Goal: Information Seeking & Learning: Find specific fact

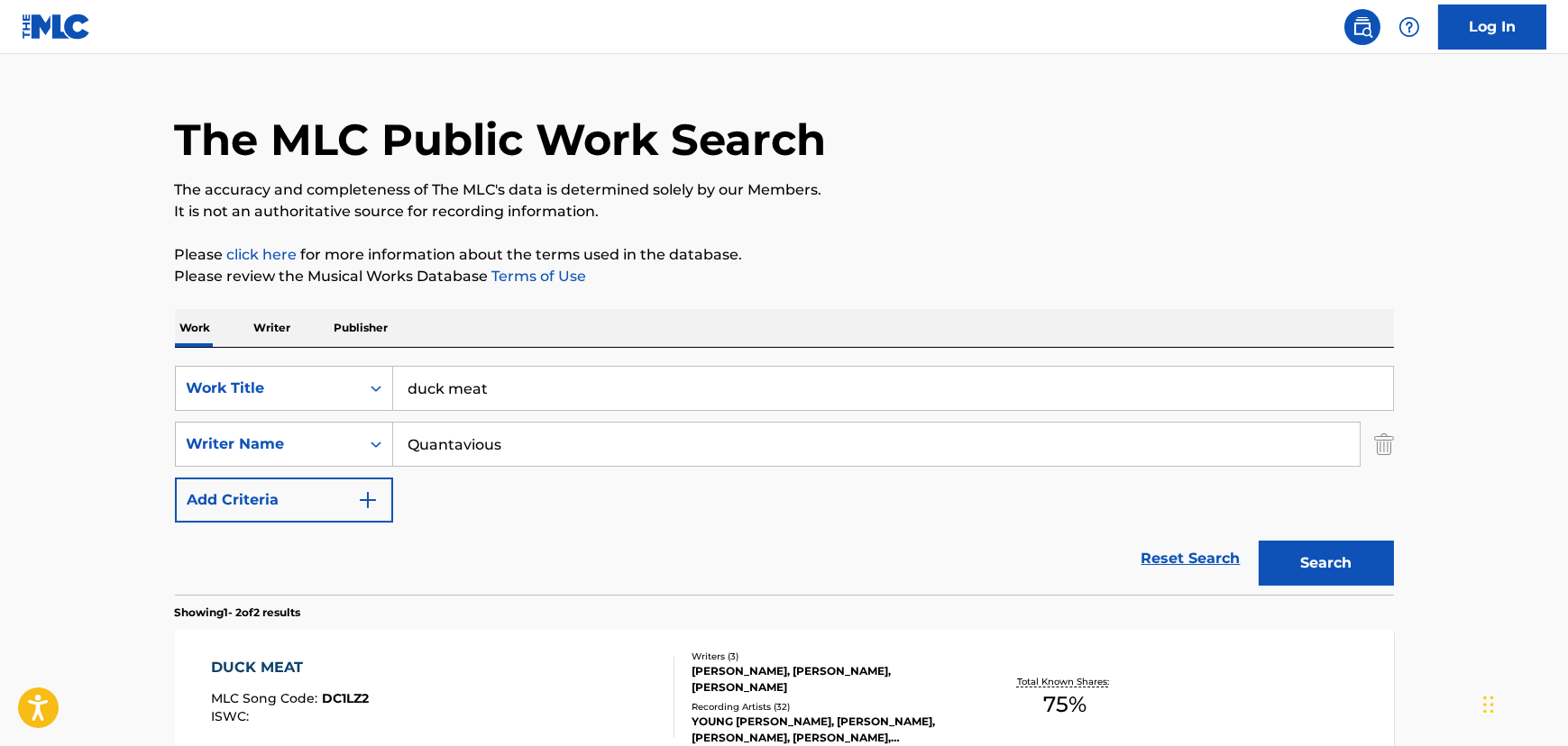
scroll to position [171, 0]
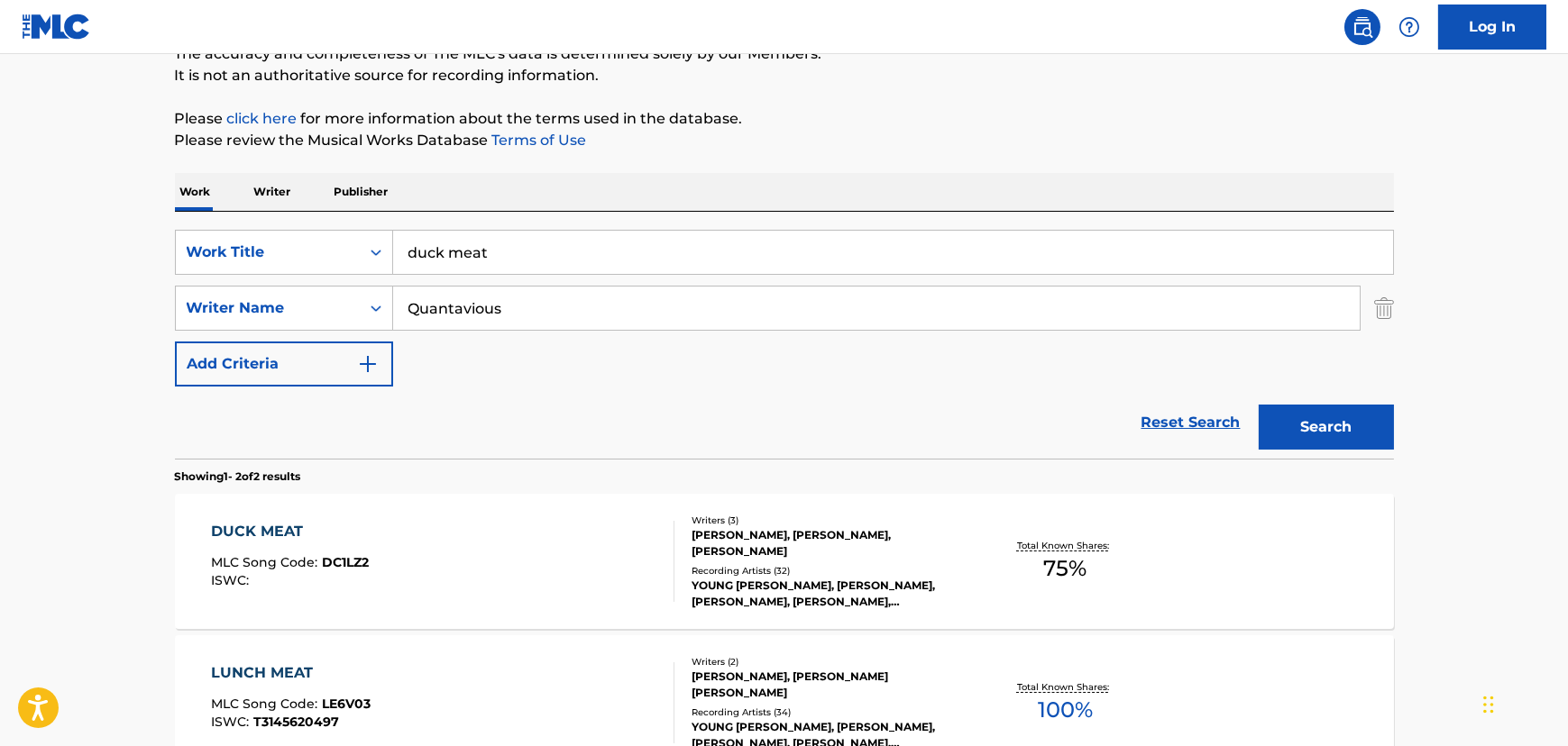
click at [600, 595] on div "DUCK MEAT MLC Song Code : DC1LZ2 ISWC :" at bounding box center [443, 561] width 464 height 81
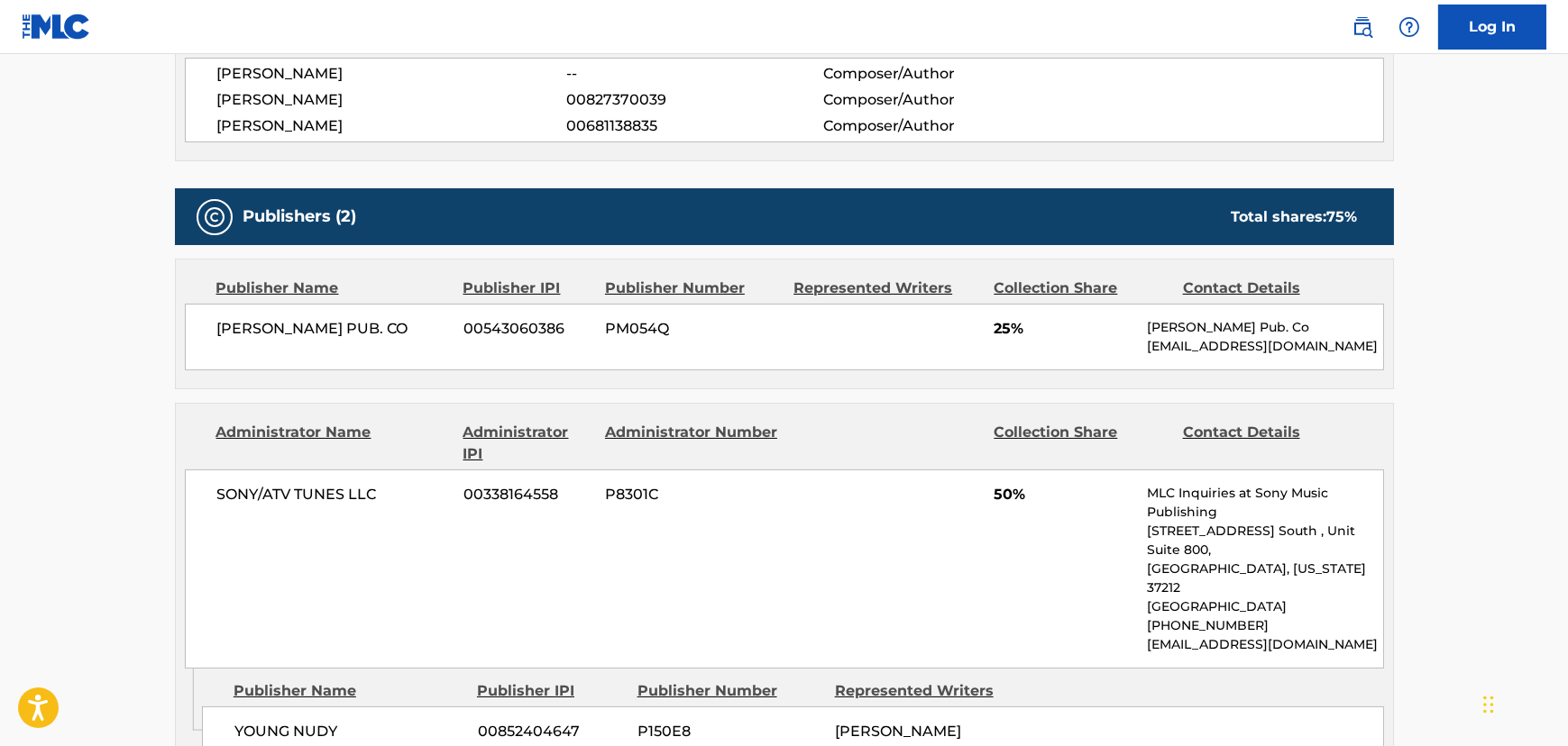
scroll to position [683, 0]
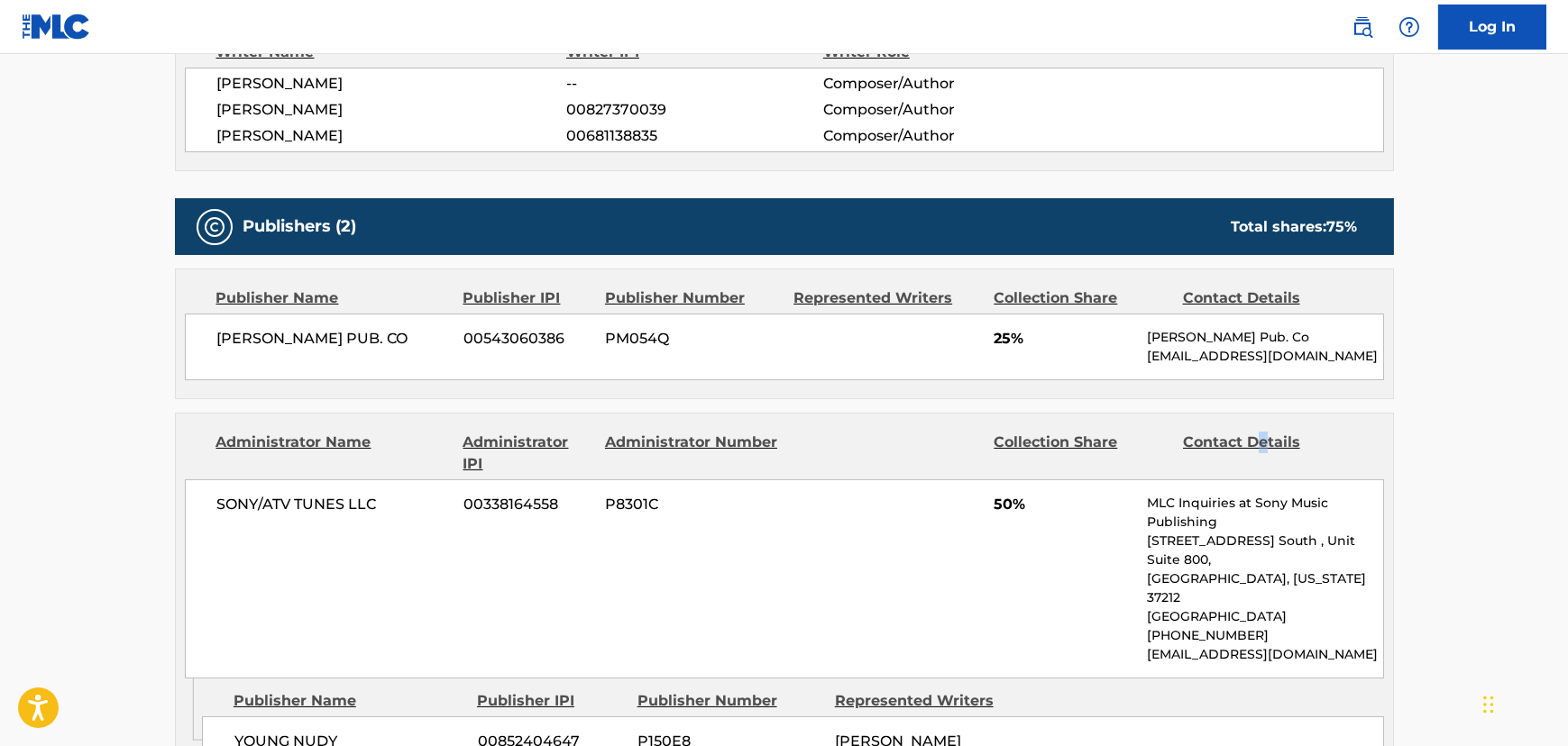
click at [1264, 401] on div "Publishers (2) Total shares: 75 % Publisher Name Publisher IPI Publisher Number…" at bounding box center [784, 488] width 1219 height 580
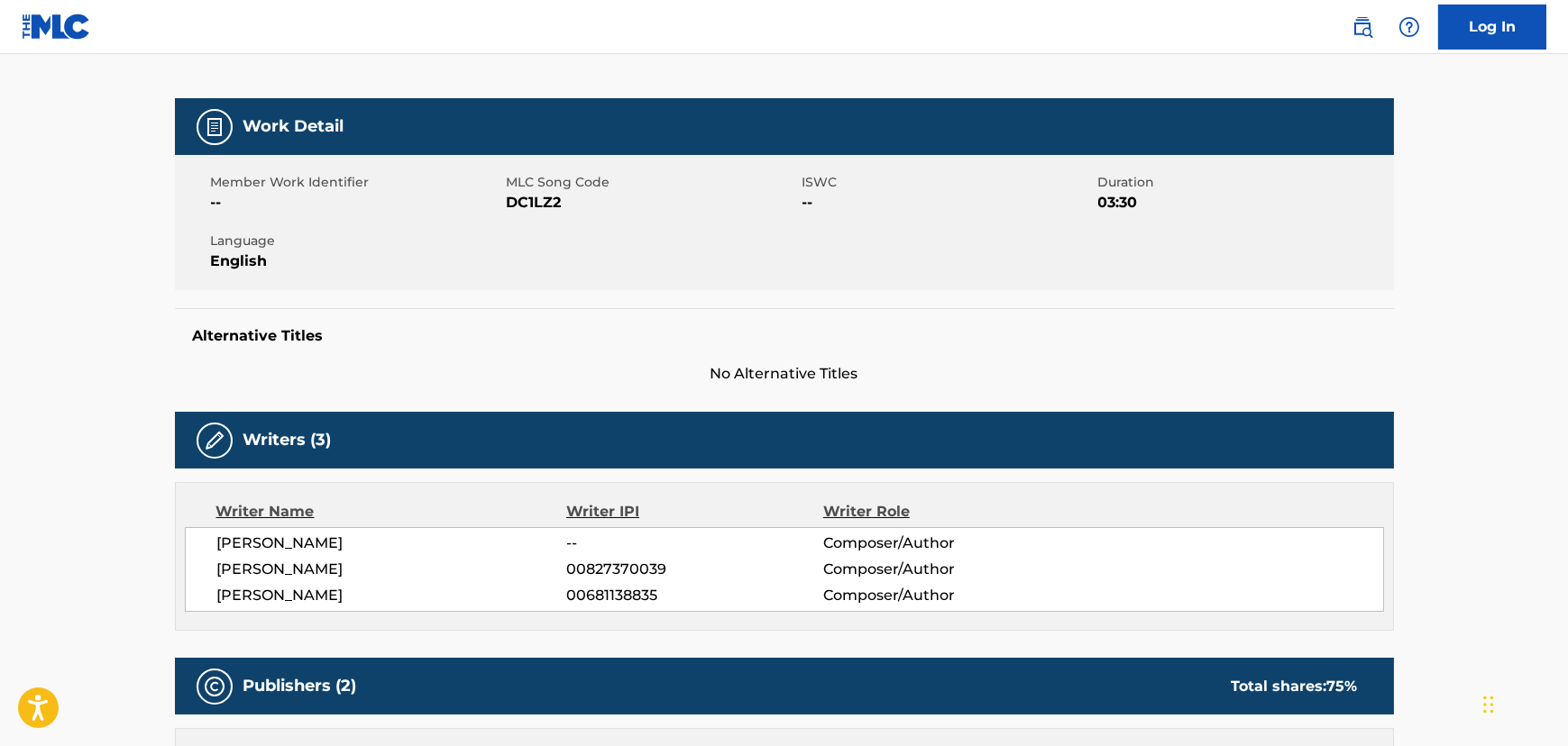
scroll to position [136, 0]
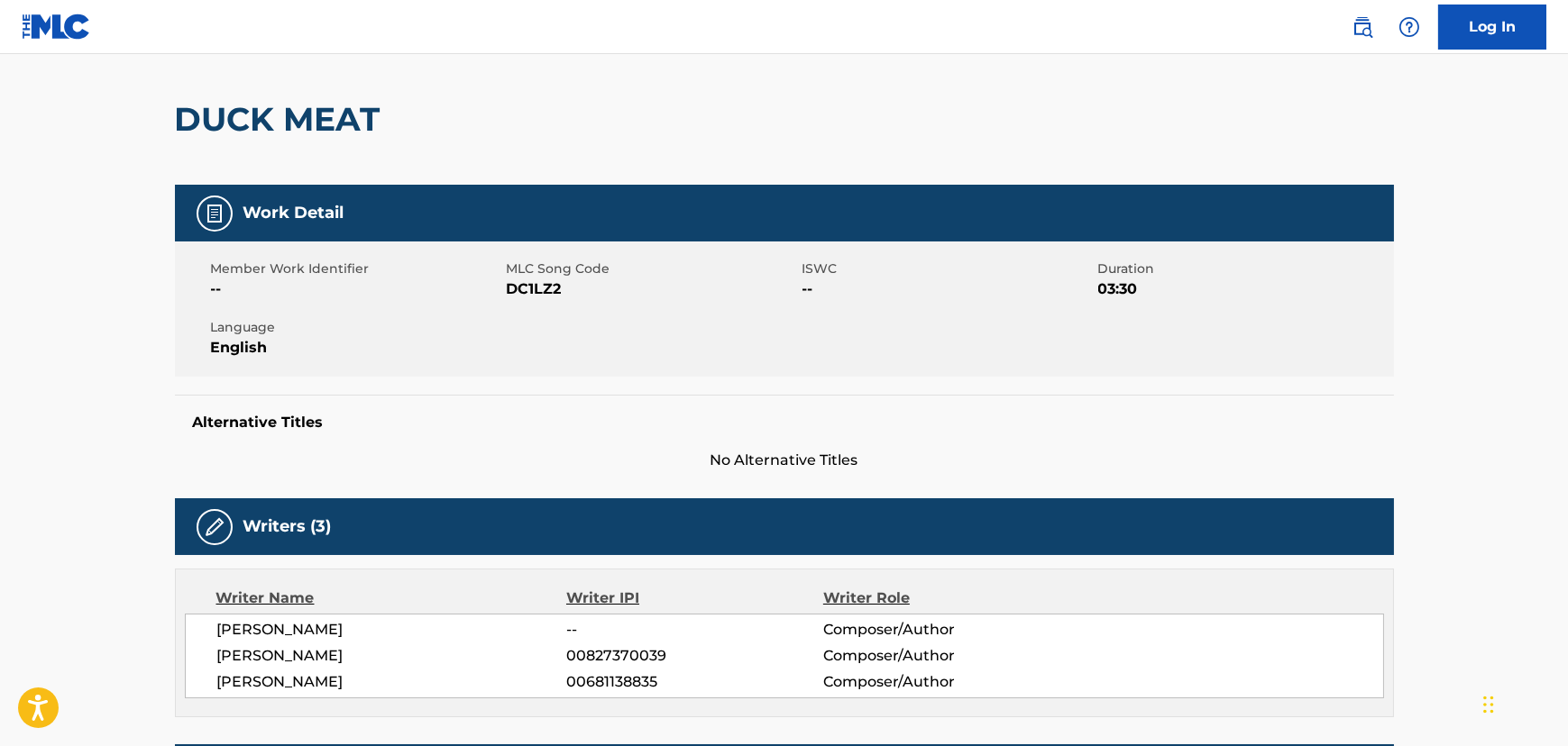
click at [296, 676] on span "[PERSON_NAME]" at bounding box center [392, 683] width 350 height 22
click at [296, 675] on span "[PERSON_NAME]" at bounding box center [392, 683] width 350 height 22
click at [301, 667] on div "[PERSON_NAME] -- Composer/Author [PERSON_NAME] 00827370039 Composer/Author [PER…" at bounding box center [784, 656] width 1199 height 85
click at [303, 666] on div "[PERSON_NAME] -- Composer/Author [PERSON_NAME] 00827370039 Composer/Author [PER…" at bounding box center [784, 656] width 1199 height 85
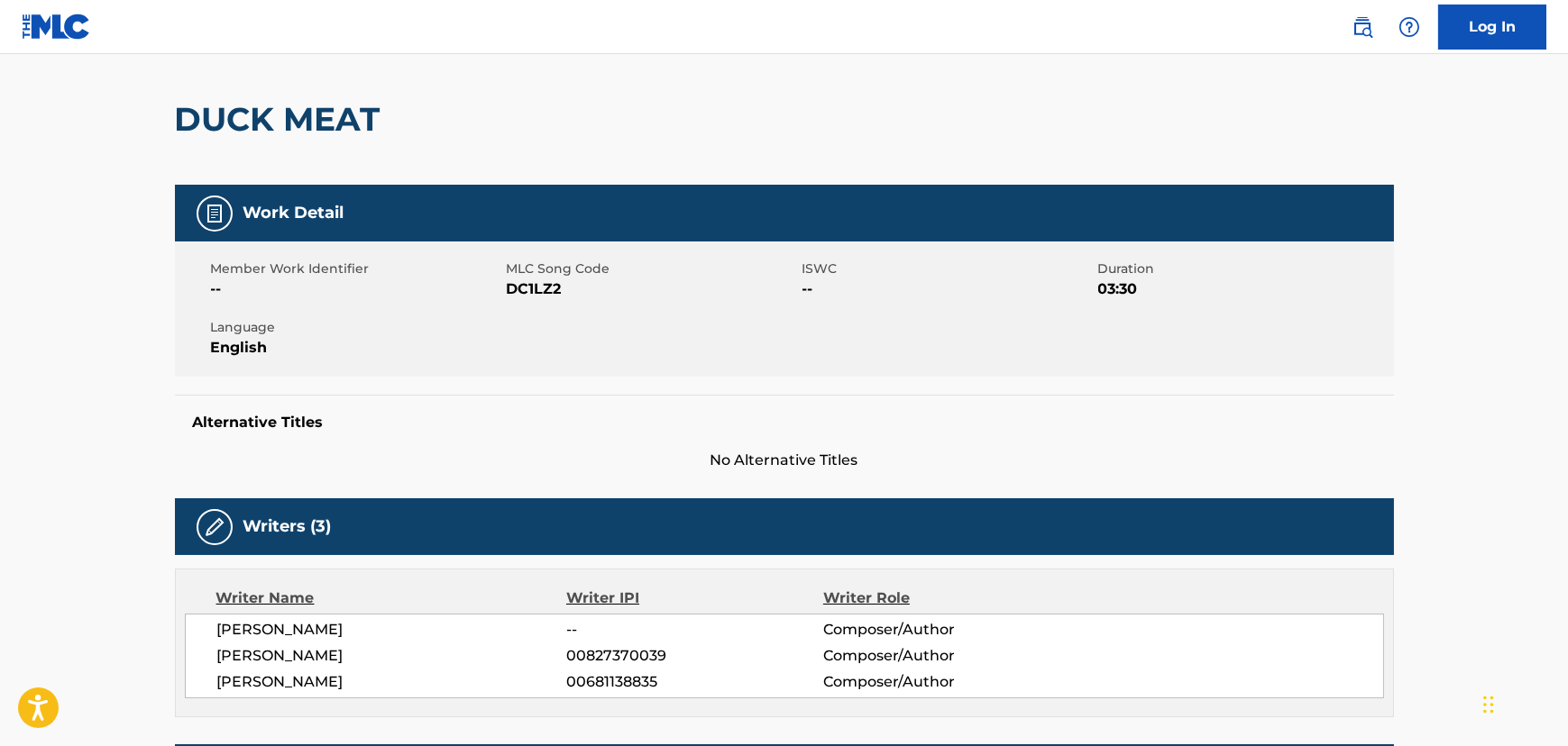
click at [299, 676] on span "[PERSON_NAME]" at bounding box center [392, 683] width 350 height 22
copy div "[PERSON_NAME]"
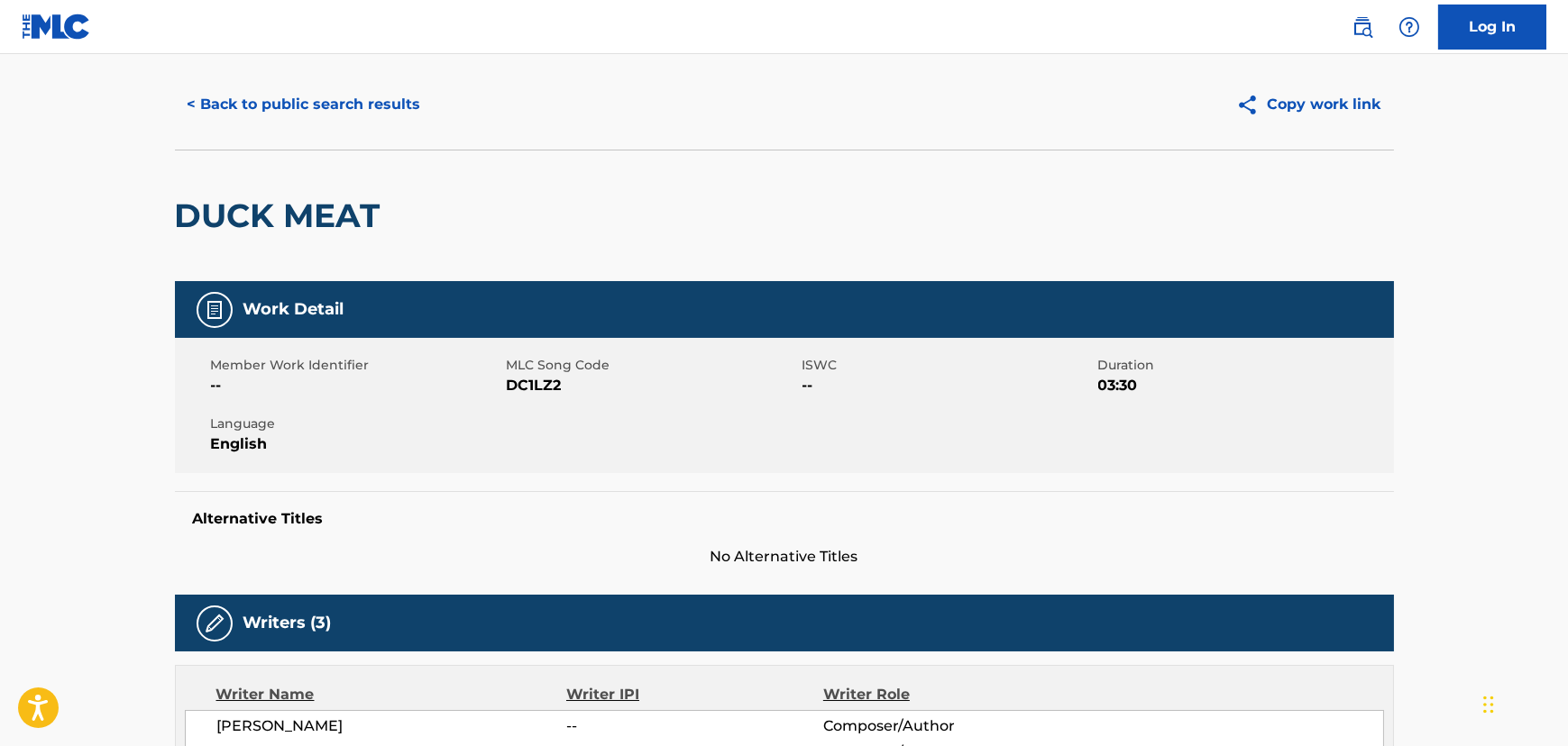
scroll to position [0, 0]
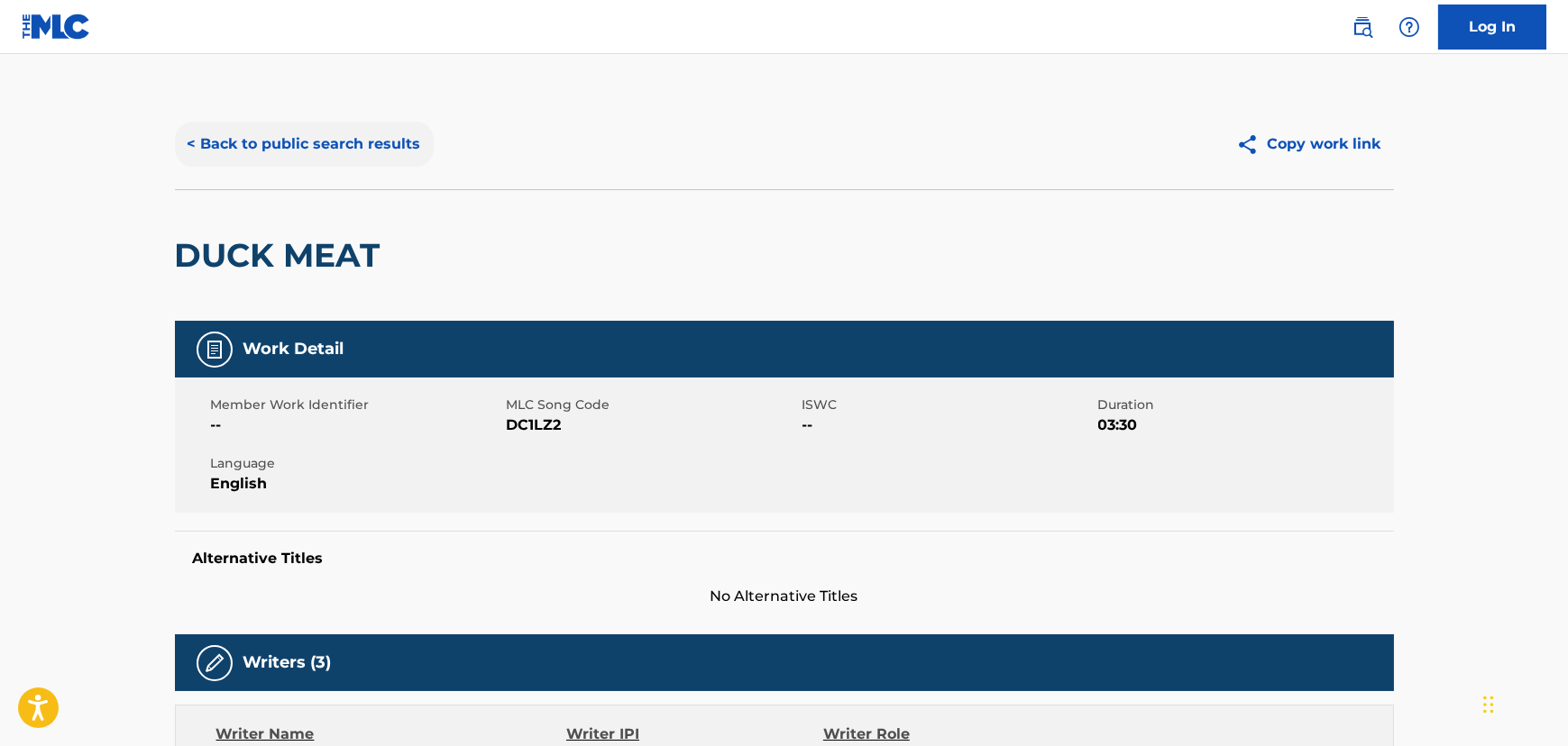
click at [361, 134] on button "< Back to public search results" at bounding box center [304, 144] width 259 height 45
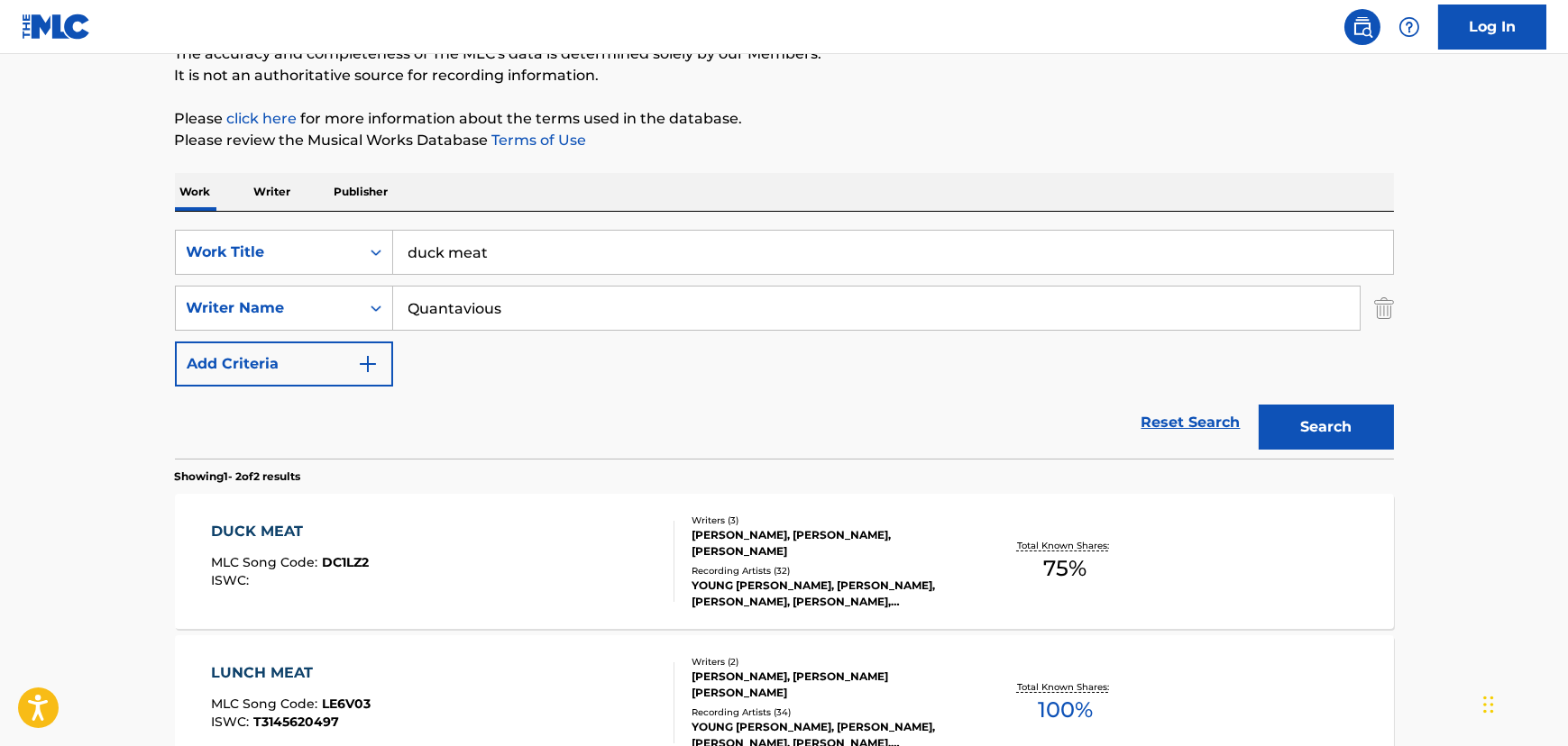
click at [262, 191] on p "Writer" at bounding box center [273, 192] width 48 height 38
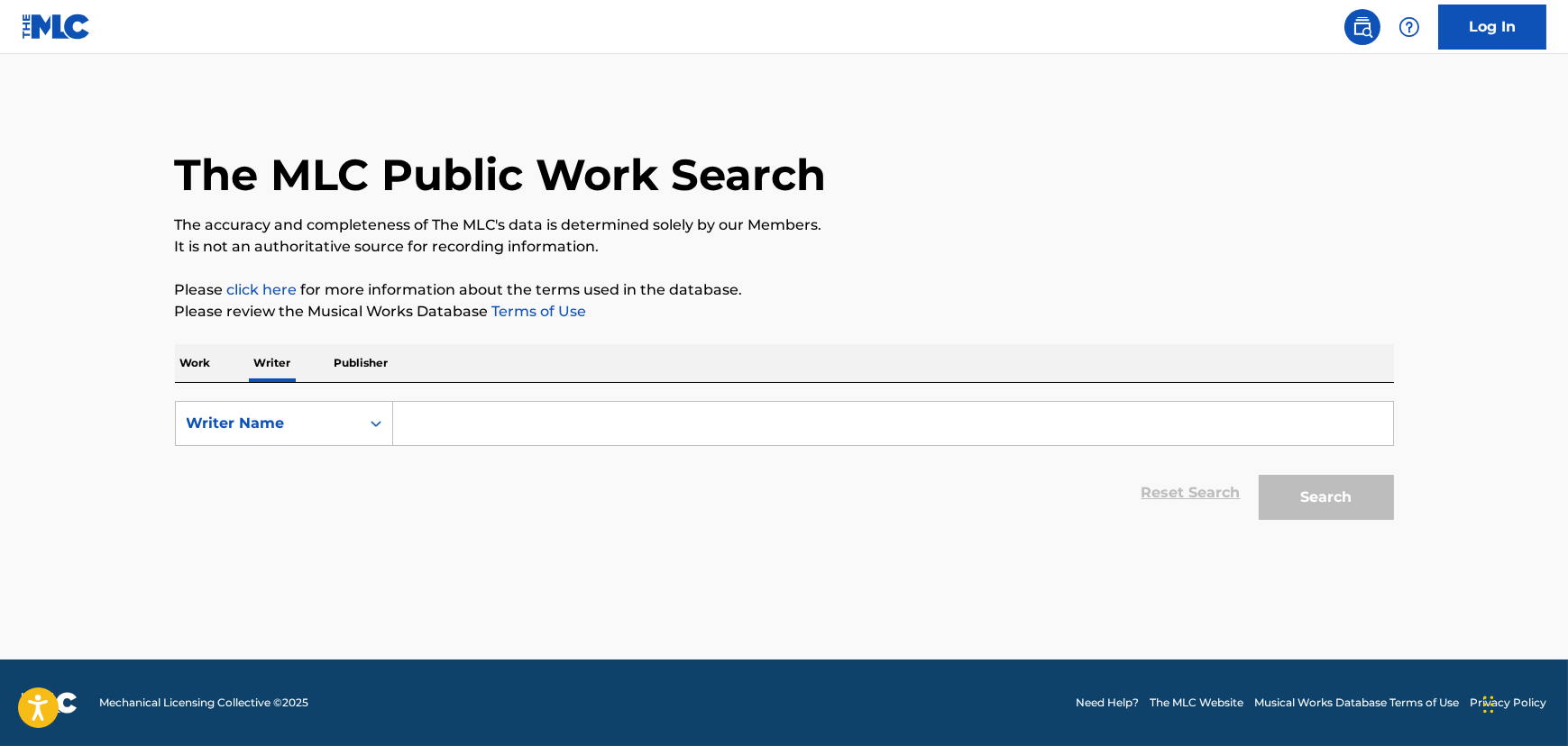
click at [540, 413] on input "Search Form" at bounding box center [893, 424] width 1000 height 43
paste input "[PERSON_NAME]"
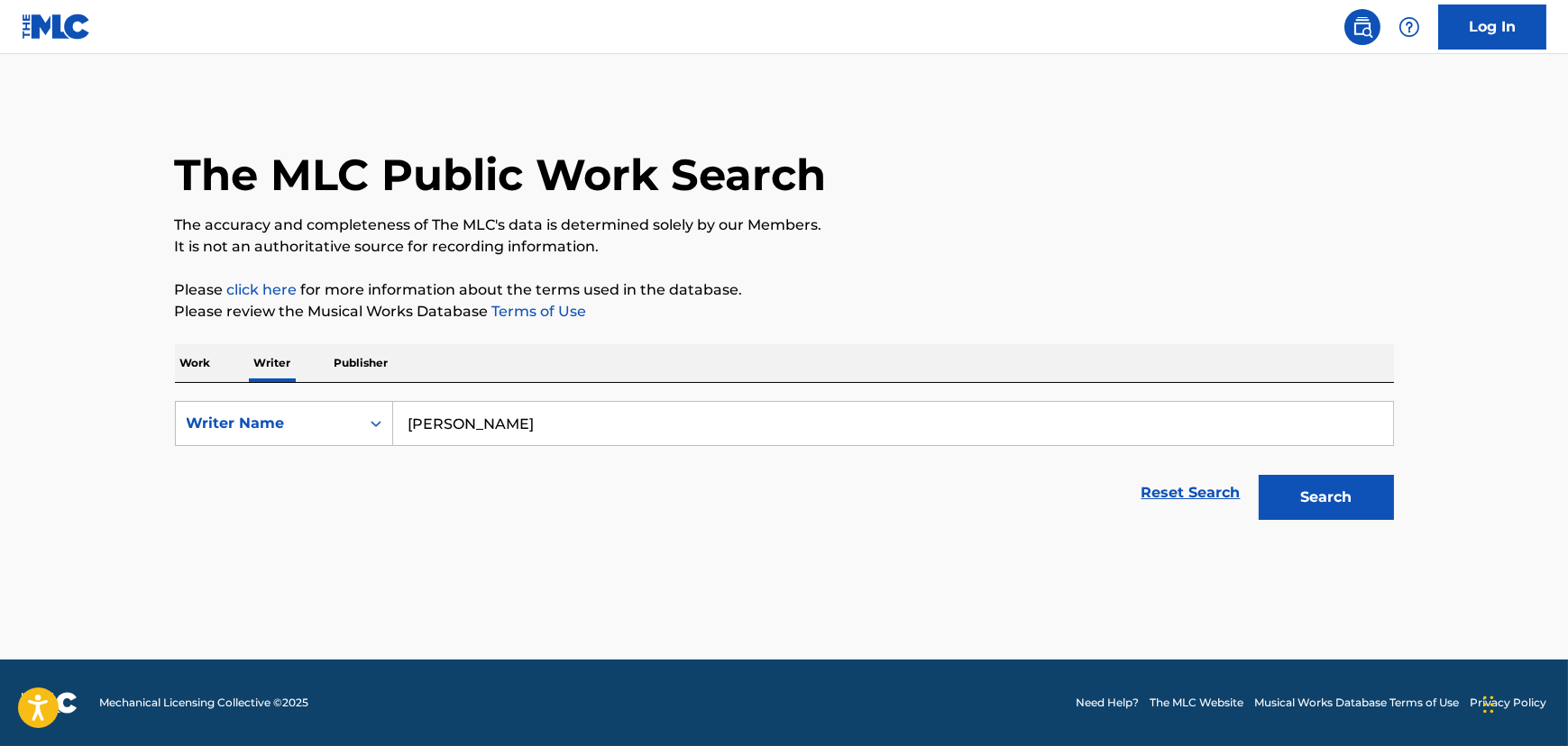
type input "[PERSON_NAME]"
drag, startPoint x: 823, startPoint y: 210, endPoint x: 846, endPoint y: 225, distance: 27.5
click at [832, 215] on div "The MLC Public Work Search The accuracy and completeness of The MLC's data is d…" at bounding box center [784, 313] width 1263 height 430
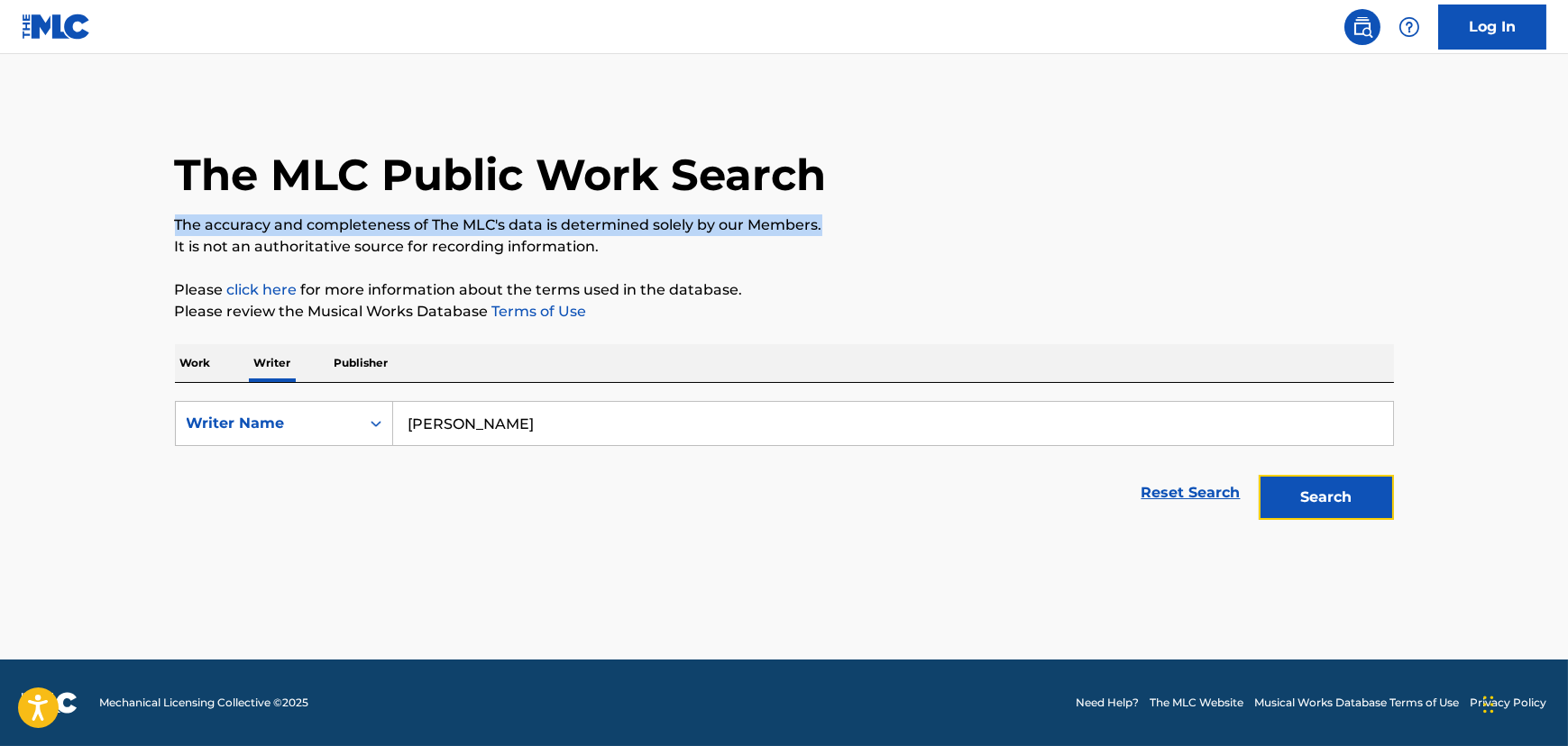
drag, startPoint x: 1347, startPoint y: 486, endPoint x: 1344, endPoint y: 504, distance: 18.2
click at [1347, 487] on button "Search" at bounding box center [1326, 498] width 135 height 45
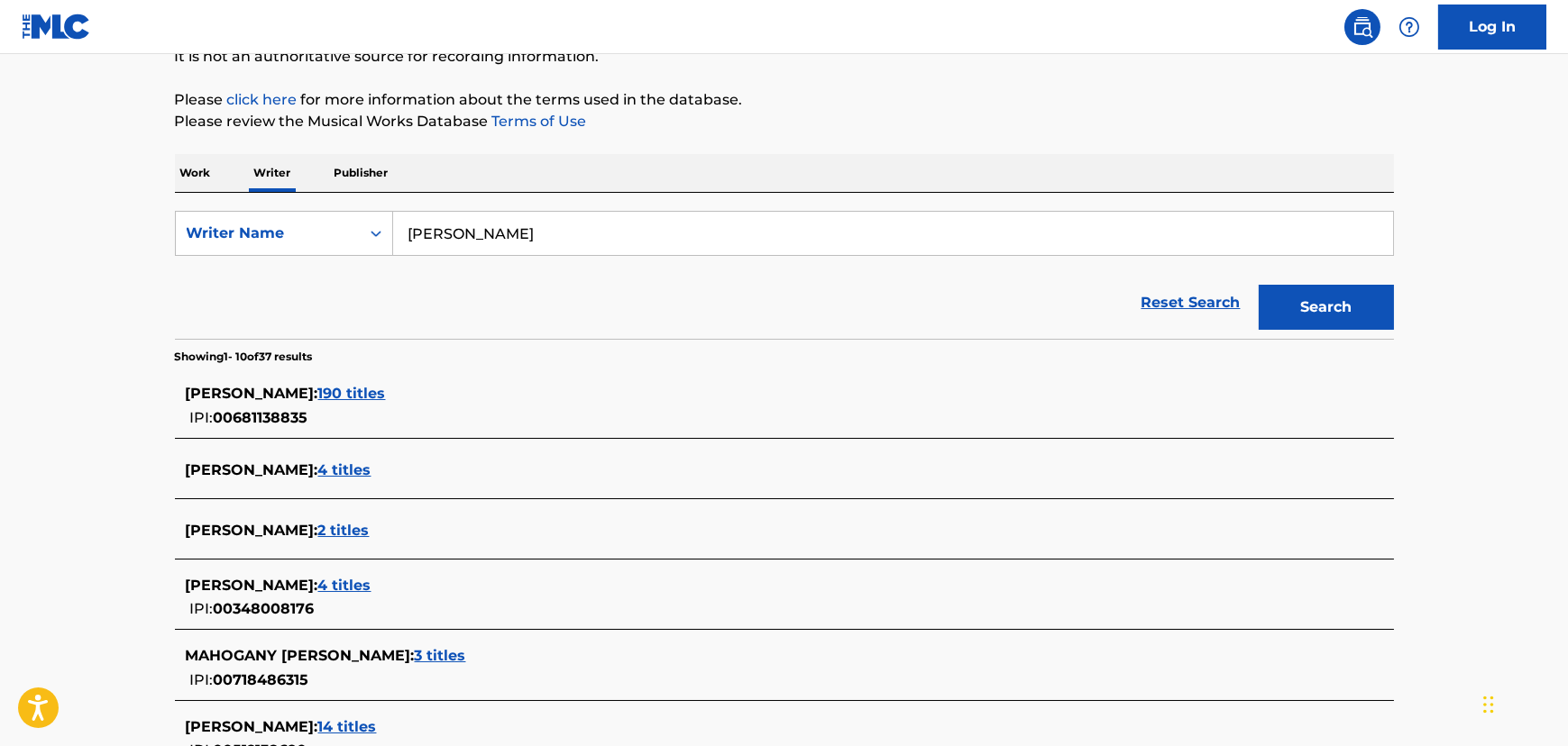
scroll to position [273, 0]
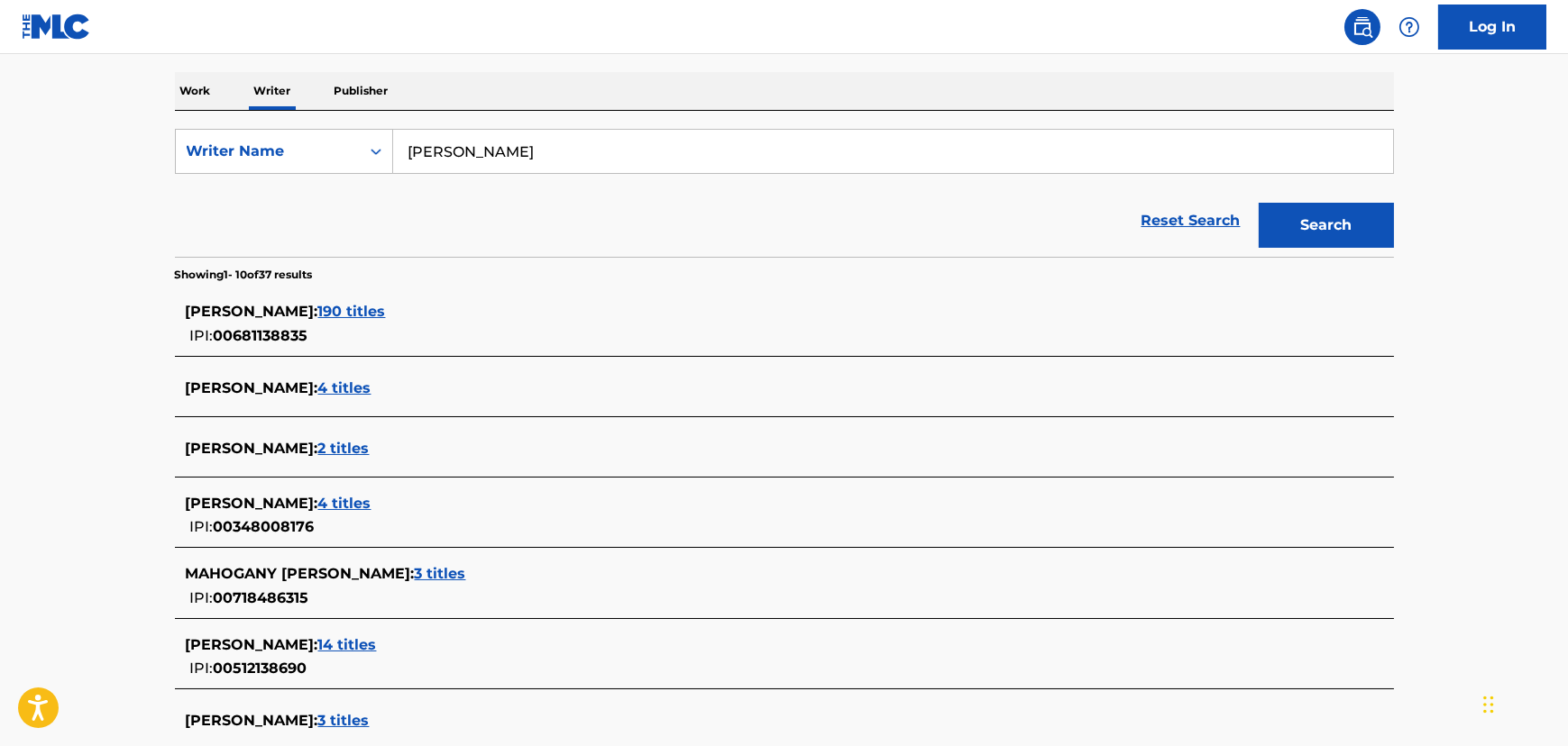
click at [356, 298] on div "[PERSON_NAME] : 190 titles IPI: 00681138835" at bounding box center [784, 324] width 1219 height 64
click at [354, 313] on span "190 titles" at bounding box center [351, 311] width 68 height 17
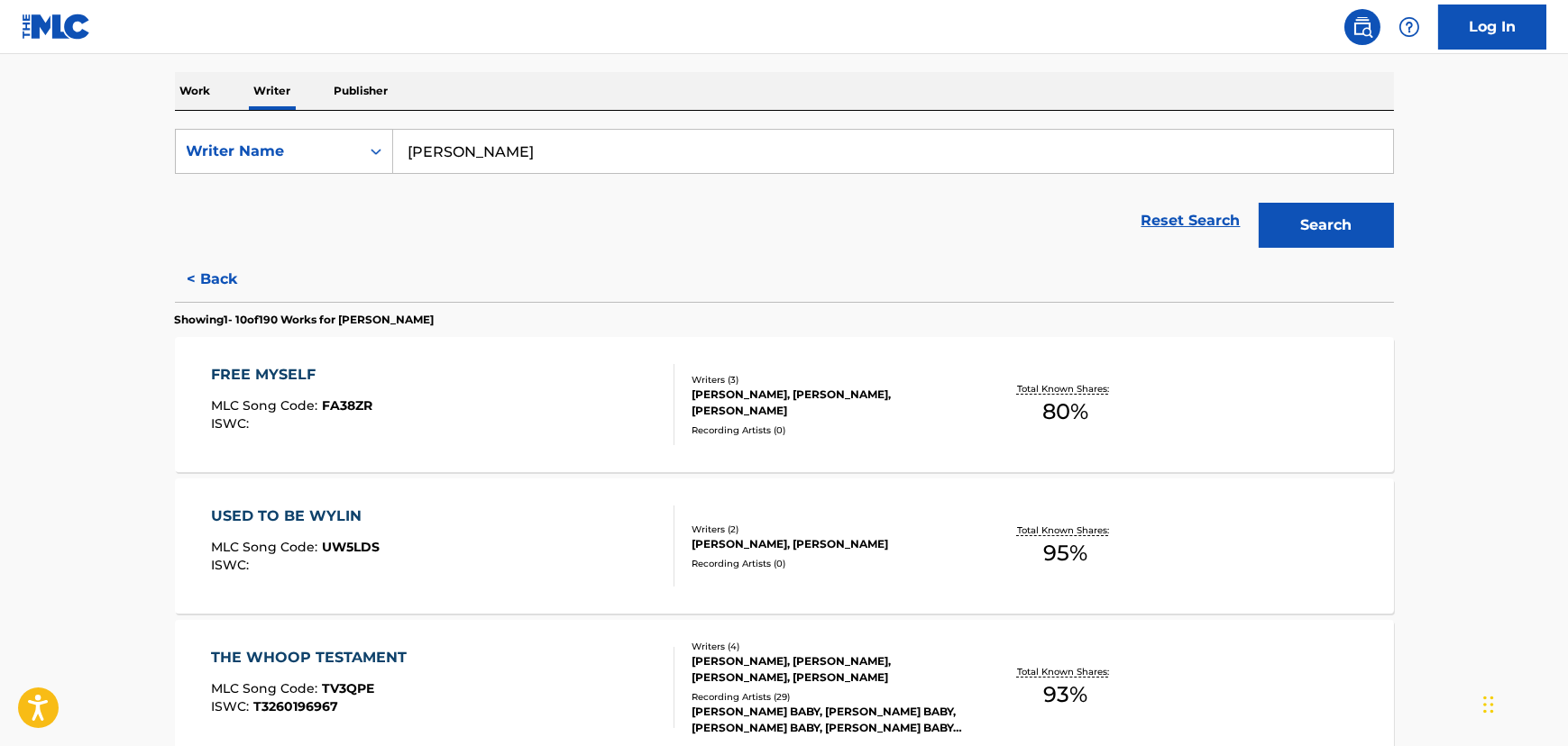
click at [554, 454] on div "FREE MYSELF MLC Song Code : FA38ZR ISWC : Writers ( 3 ) [PERSON_NAME], [PERSON_…" at bounding box center [784, 404] width 1219 height 135
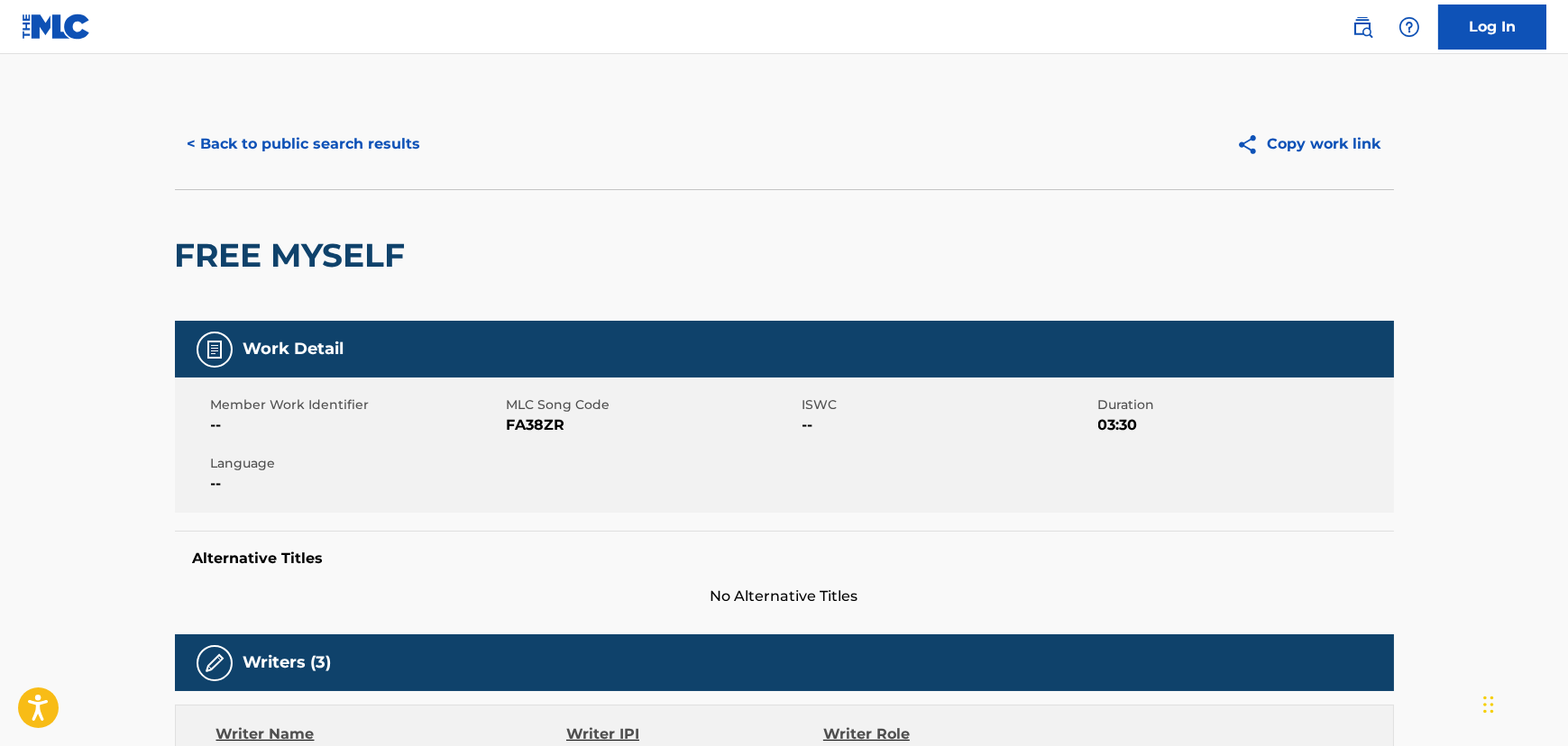
click at [341, 167] on div "< Back to public search results Copy work link" at bounding box center [784, 144] width 1219 height 91
click at [341, 151] on button "< Back to public search results" at bounding box center [304, 144] width 259 height 45
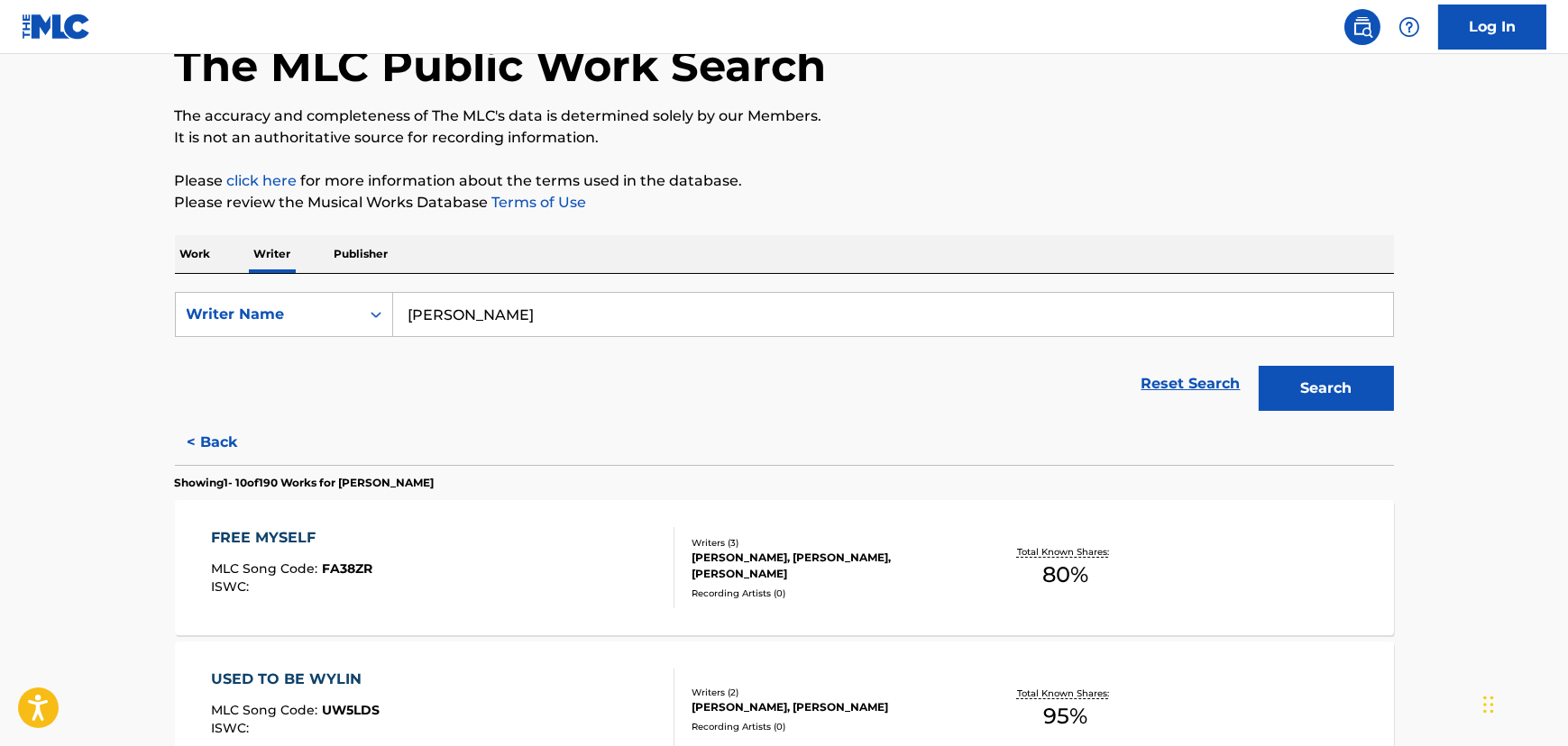
scroll to position [409, 0]
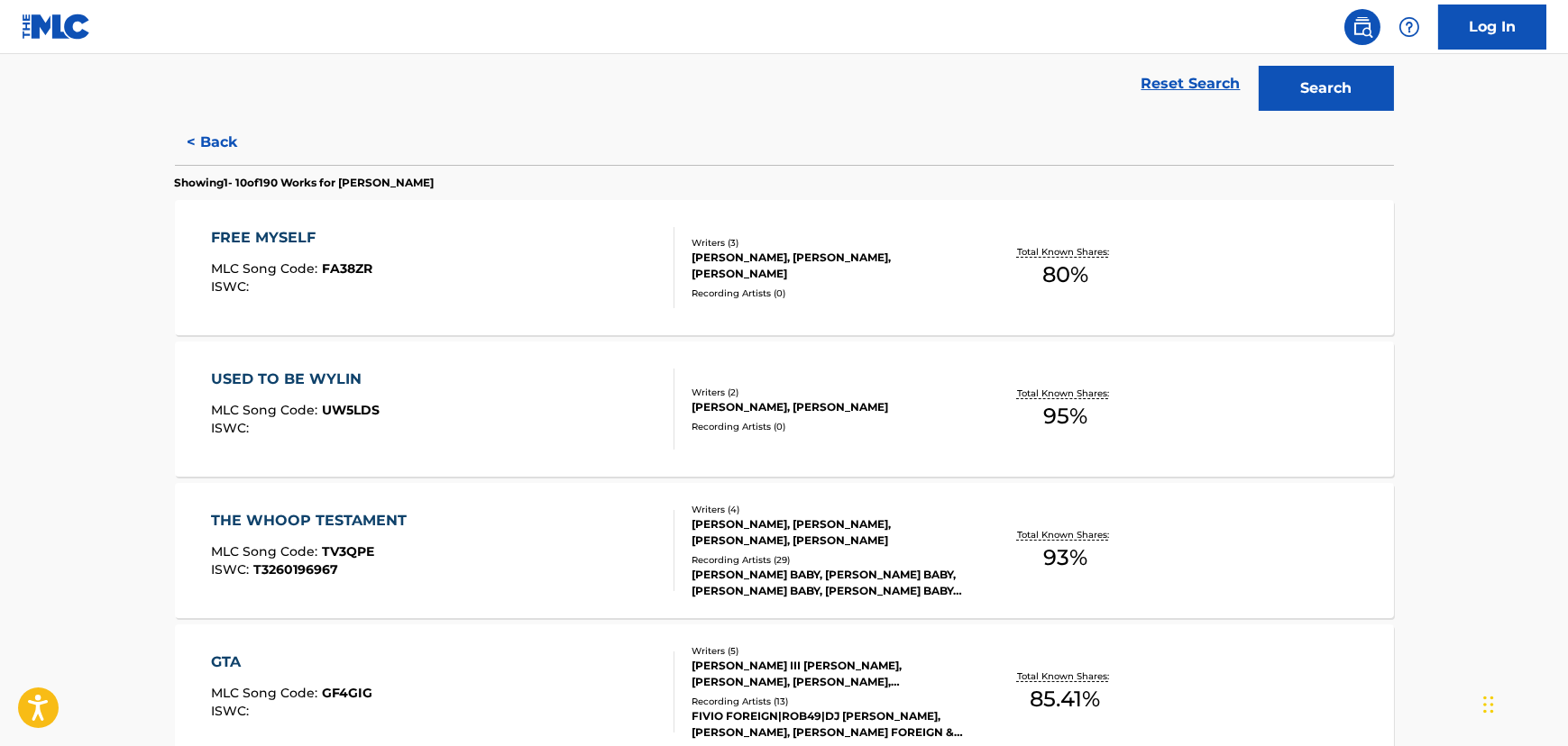
click at [387, 426] on div "USED TO BE WYLIN MLC Song Code : UW5LDS ISWC :" at bounding box center [443, 409] width 464 height 81
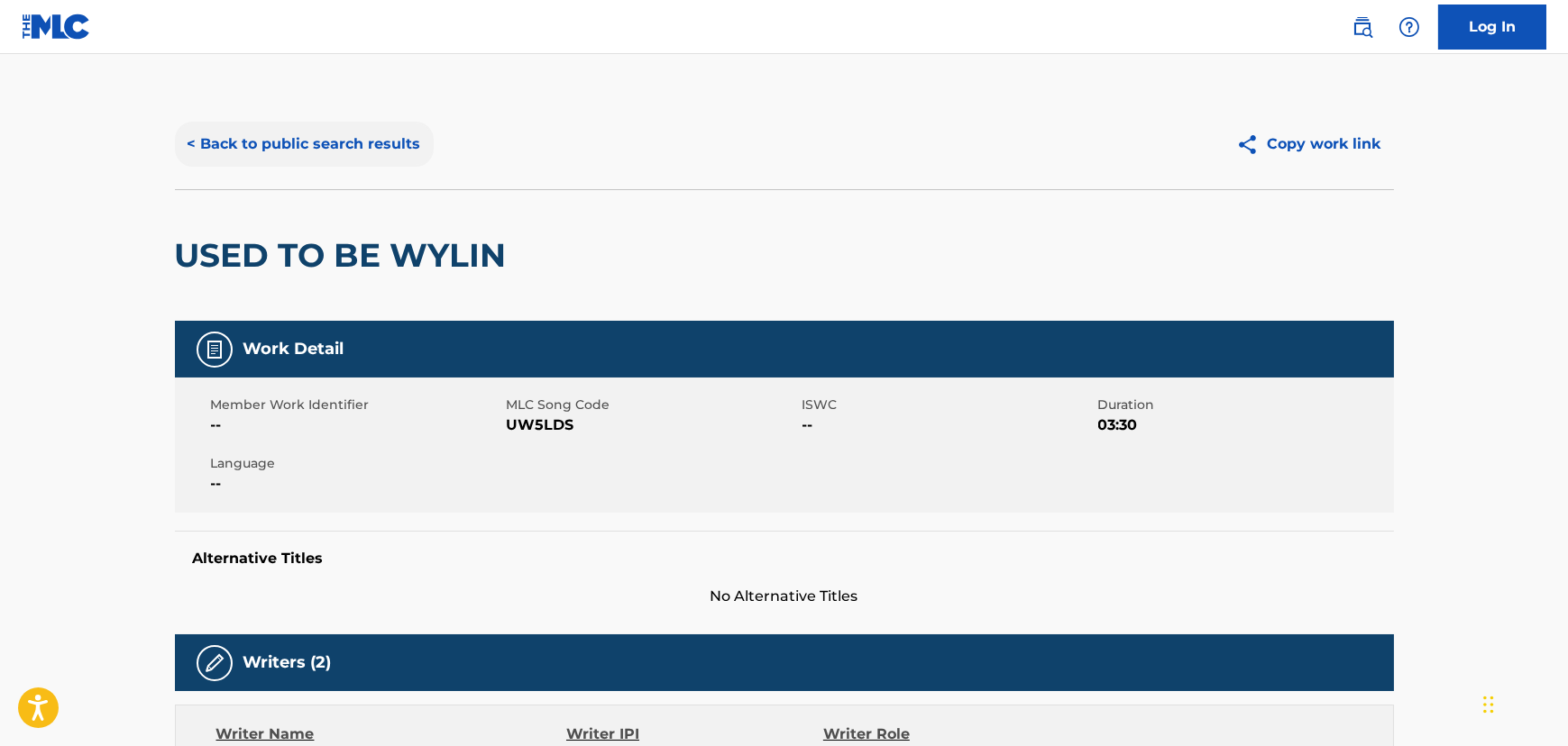
click at [360, 144] on button "< Back to public search results" at bounding box center [304, 144] width 259 height 45
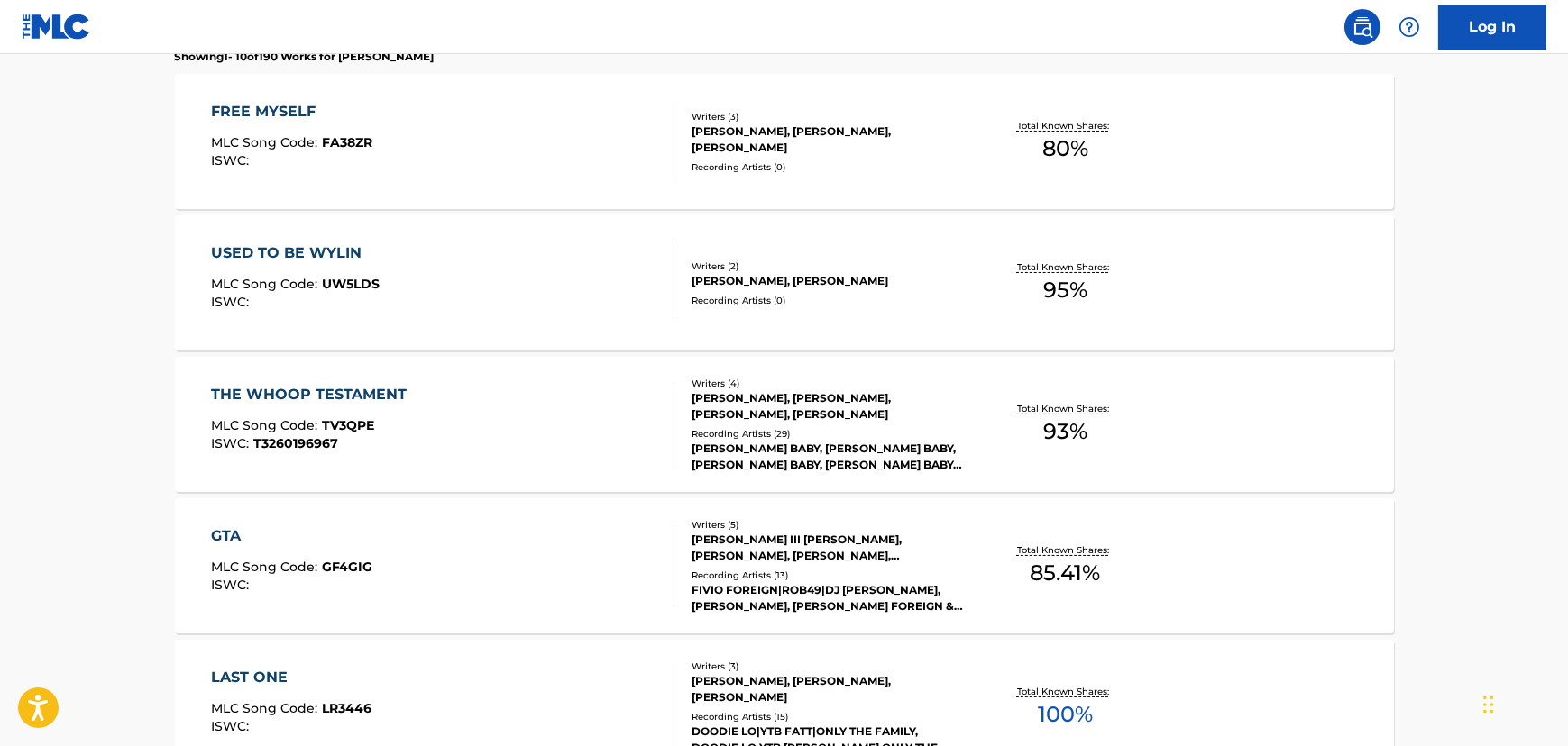
scroll to position [546, 0]
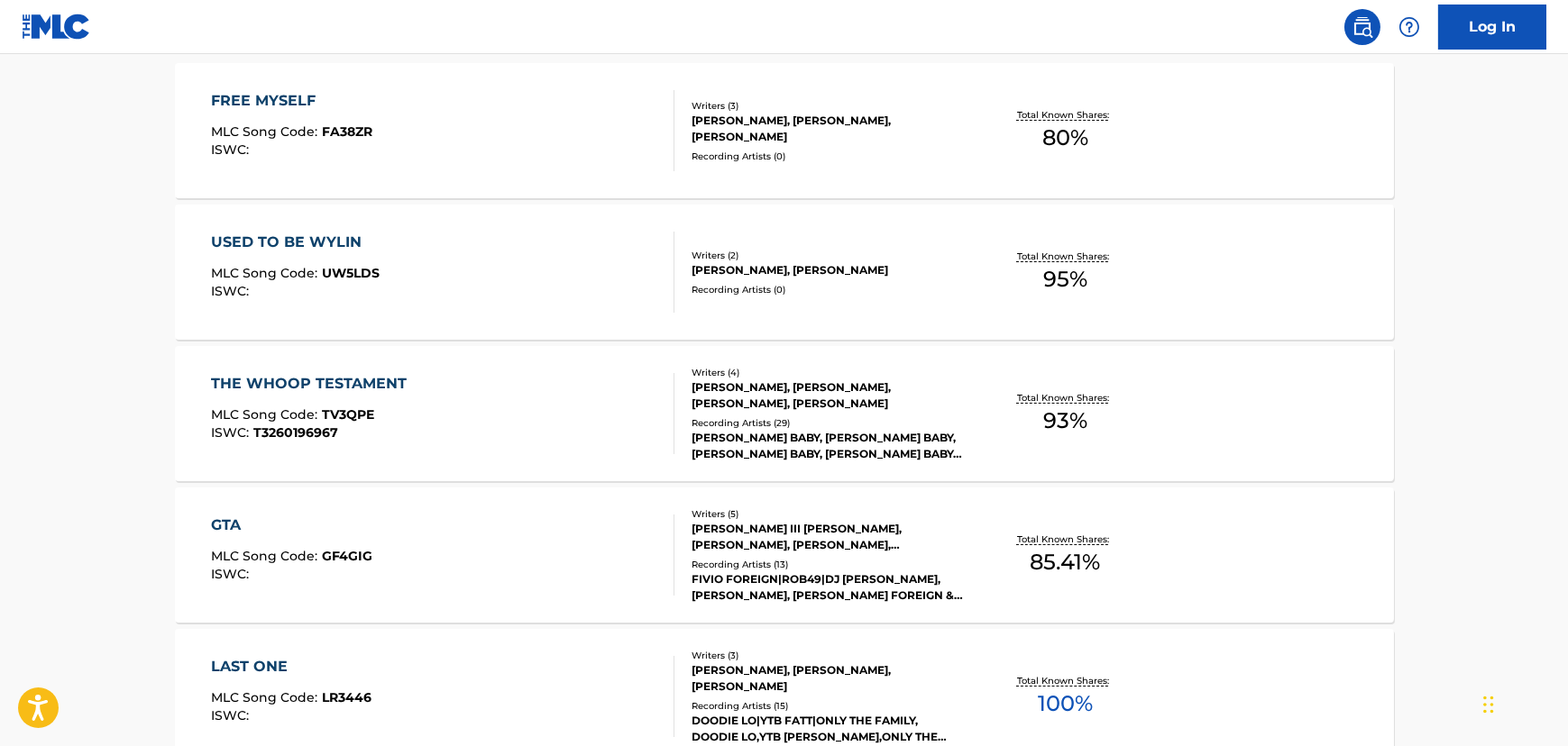
click at [459, 521] on div "GTA MLC Song Code : GF4GIG ISWC :" at bounding box center [443, 555] width 464 height 81
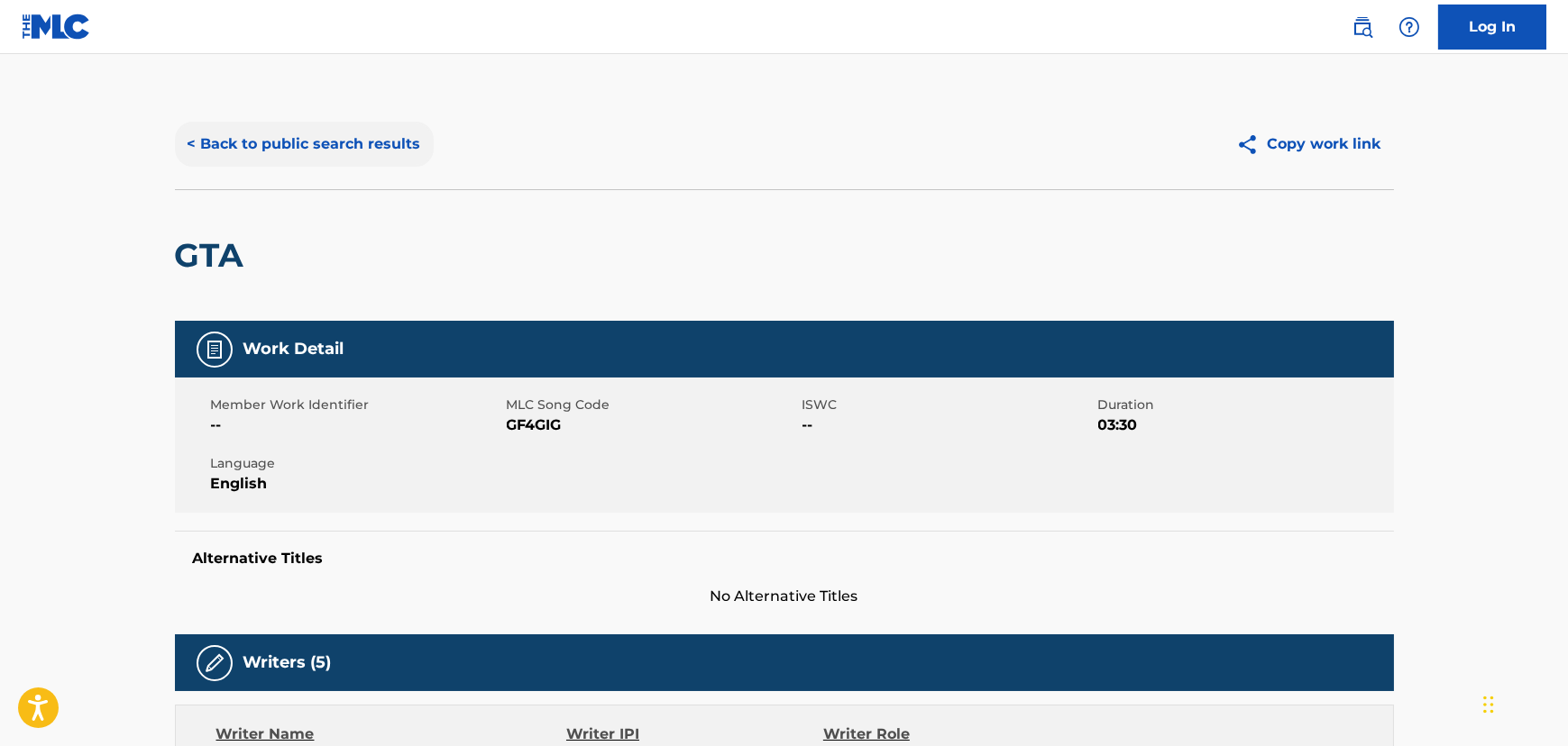
click at [309, 147] on button "< Back to public search results" at bounding box center [304, 144] width 259 height 45
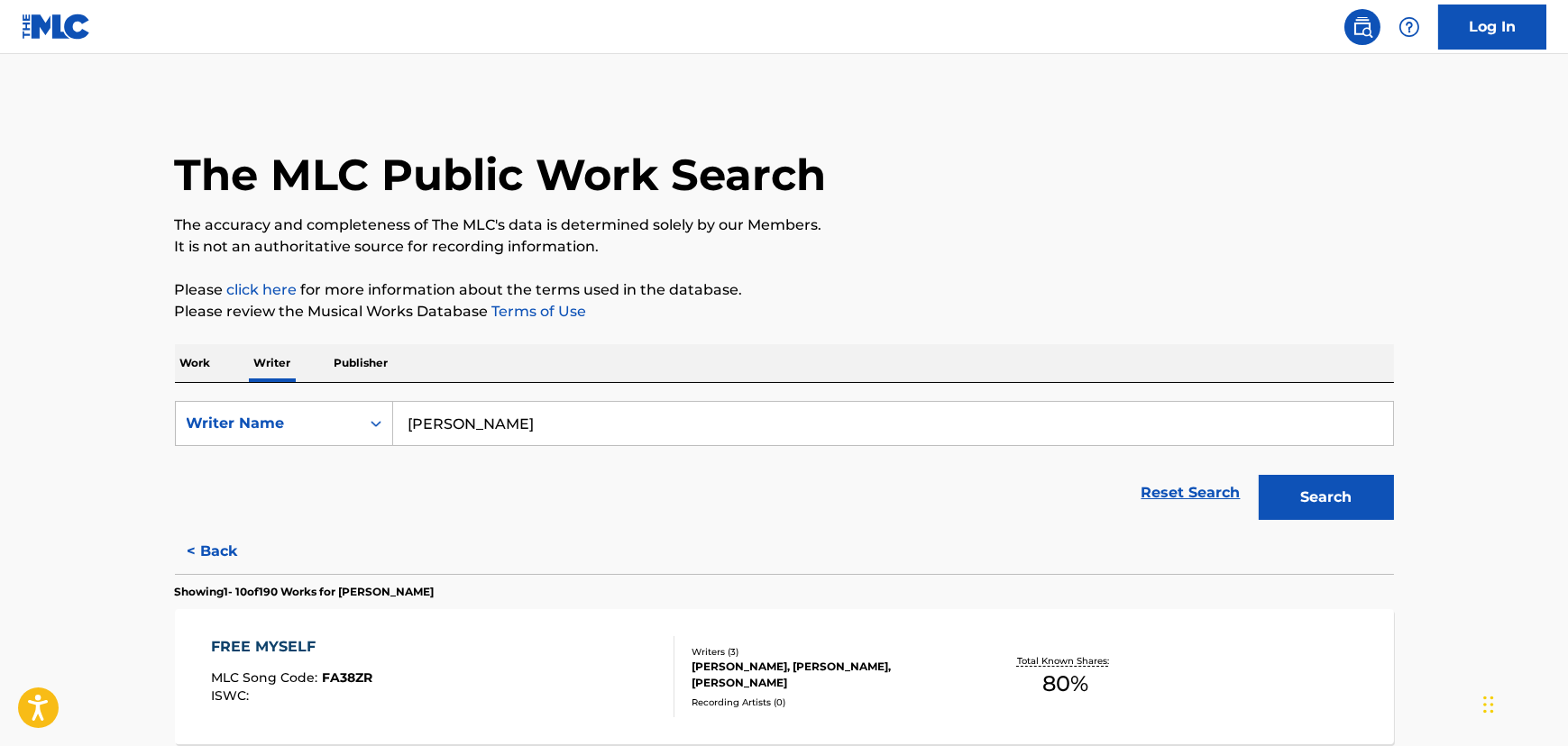
click at [209, 361] on p "Work" at bounding box center [196, 363] width 42 height 38
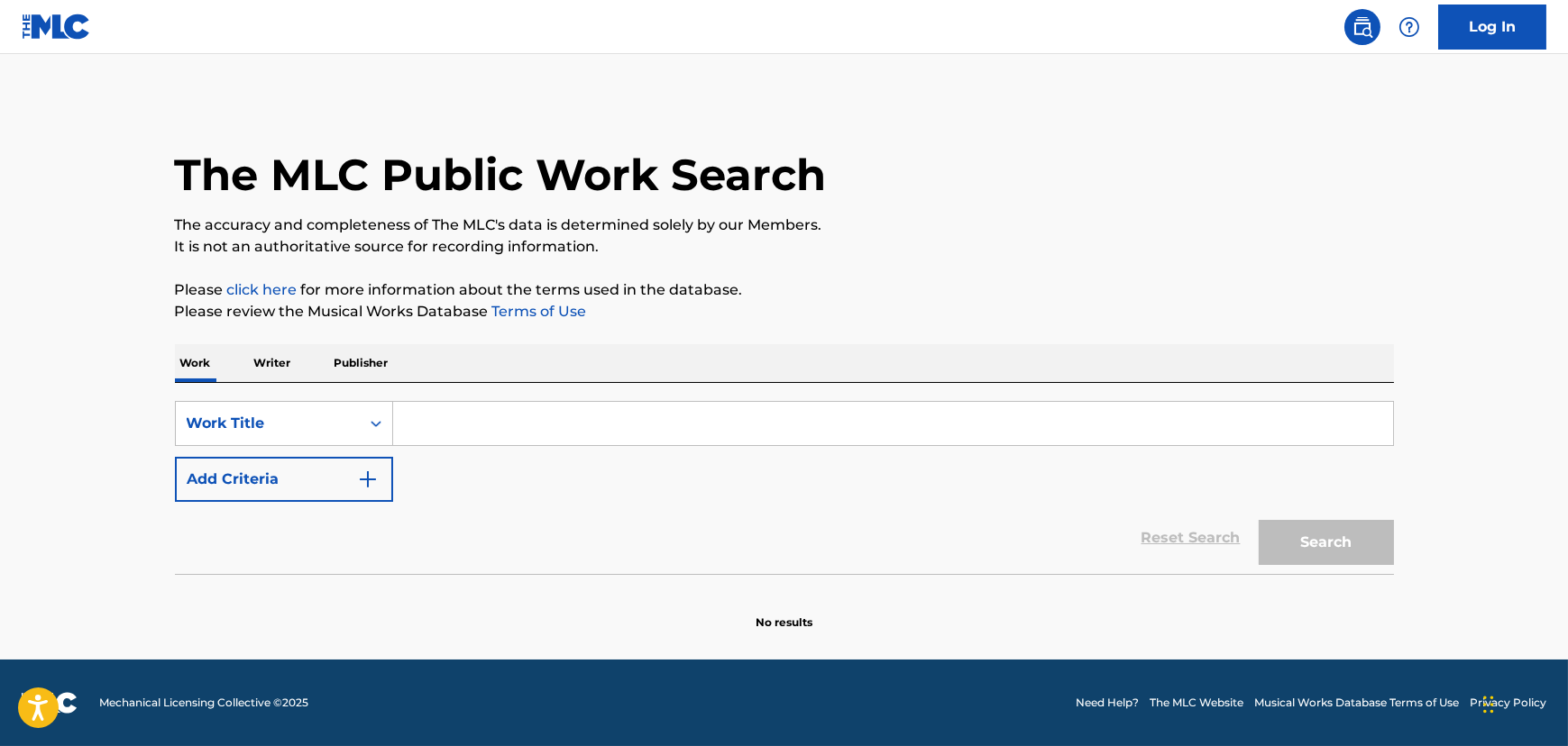
click at [478, 401] on div "Search Form" at bounding box center [893, 424] width 1001 height 45
click at [478, 432] on input "Search Form" at bounding box center [893, 424] width 1000 height 43
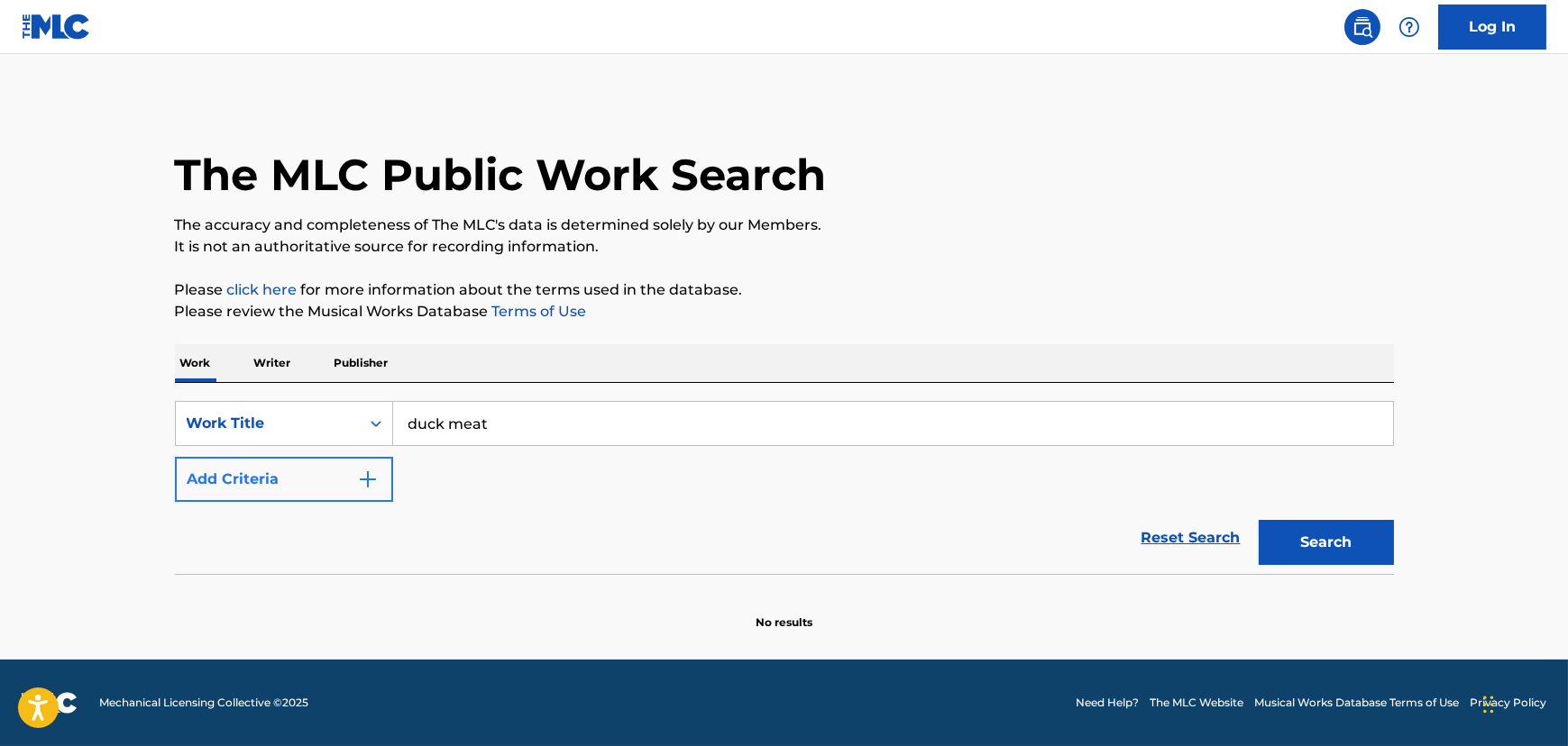
type input "duck meat"
click at [268, 471] on button "Add Criteria" at bounding box center [284, 480] width 218 height 45
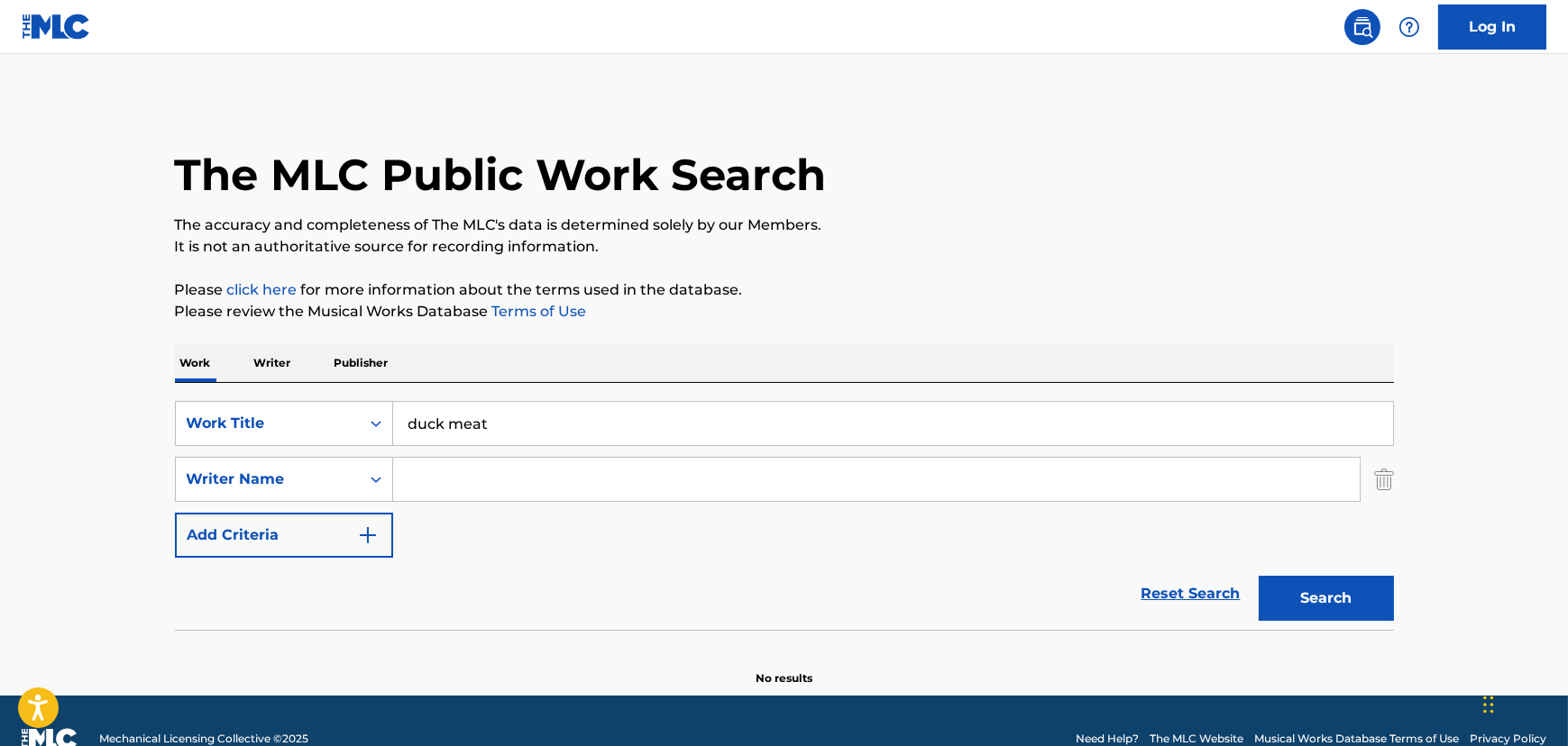
click at [544, 479] on input "Search Form" at bounding box center [876, 480] width 967 height 43
drag, startPoint x: 561, startPoint y: 475, endPoint x: 297, endPoint y: 502, distance: 265.4
click at [297, 502] on div "SearchWithCriteriafece3d6a-3d9a-4aec-ae2c-534c2482118b Work Title duck meat Sea…" at bounding box center [784, 479] width 1219 height 157
type input "[PERSON_NAME]"
click at [1259, 576] on button "Search" at bounding box center [1326, 598] width 135 height 45
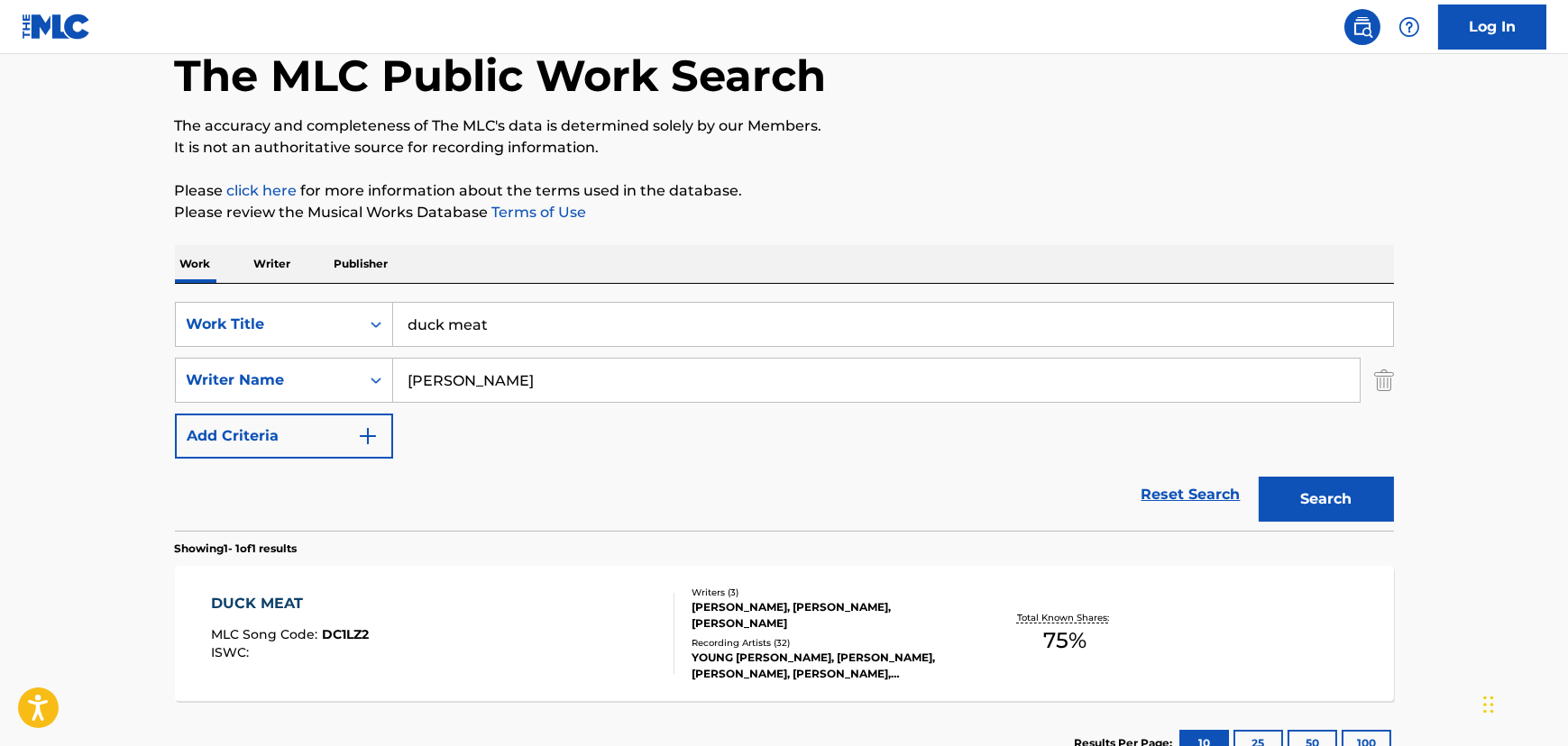
scroll to position [136, 0]
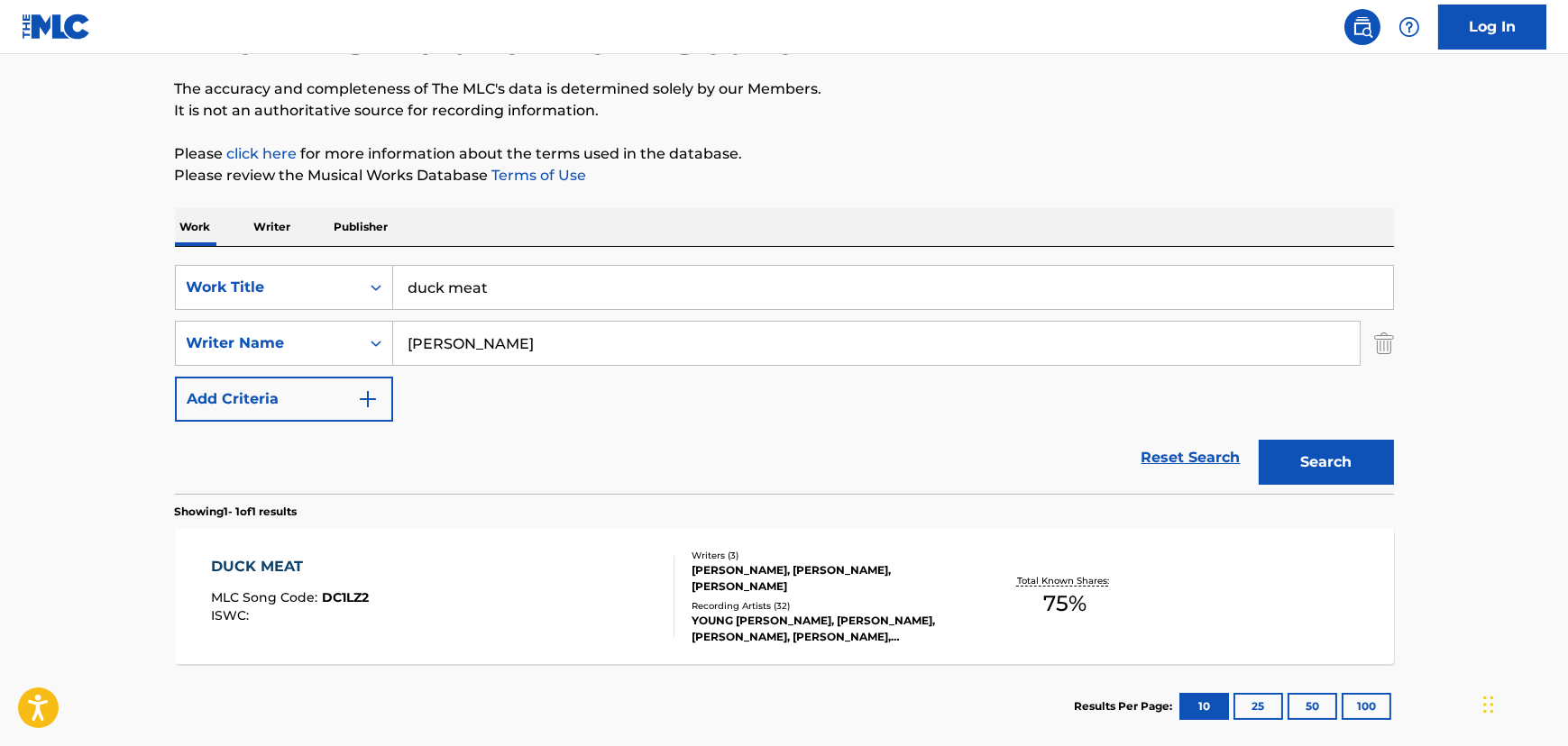
click at [554, 561] on div "DUCK MEAT MLC Song Code : DC1LZ2 ISWC :" at bounding box center [443, 597] width 464 height 81
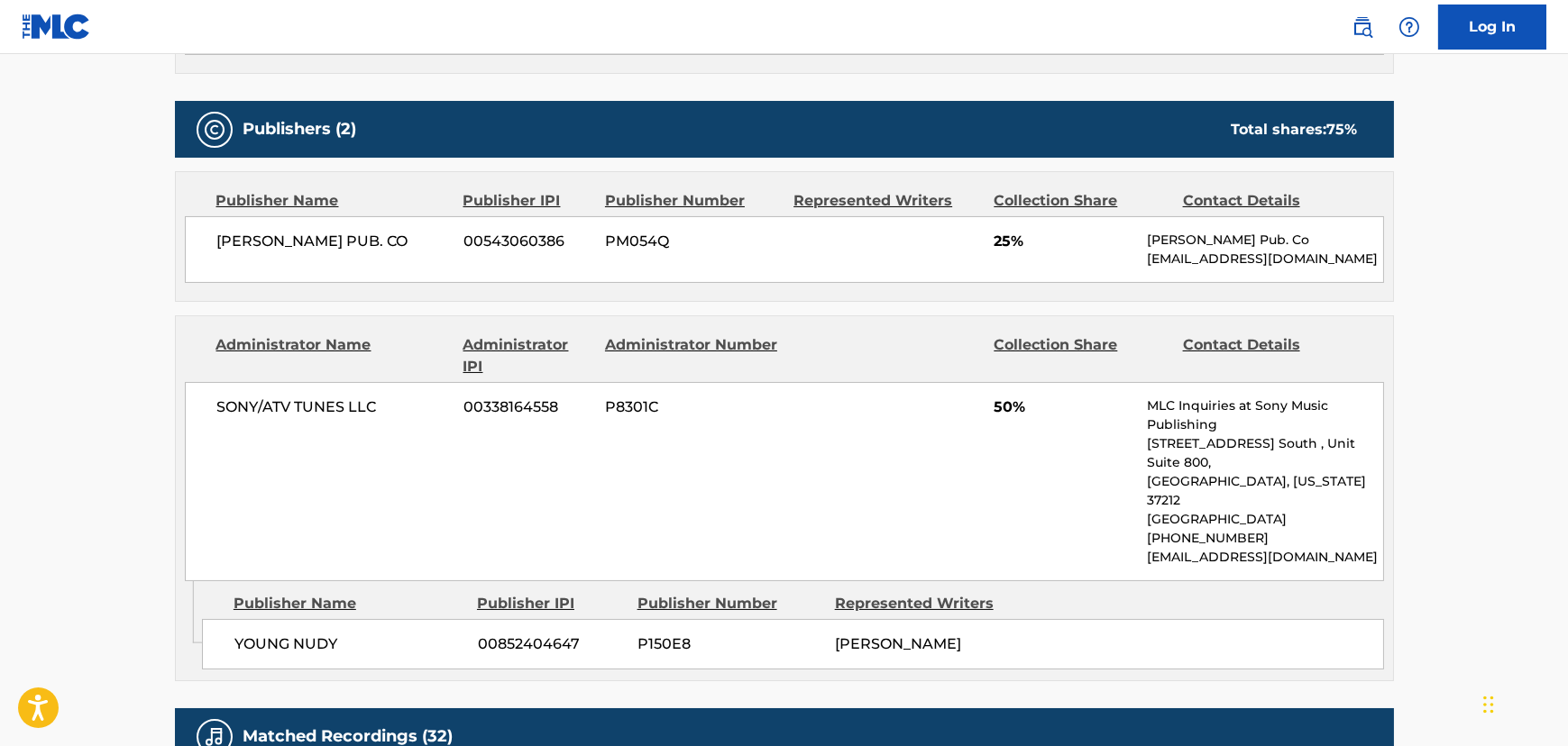
scroll to position [819, 0]
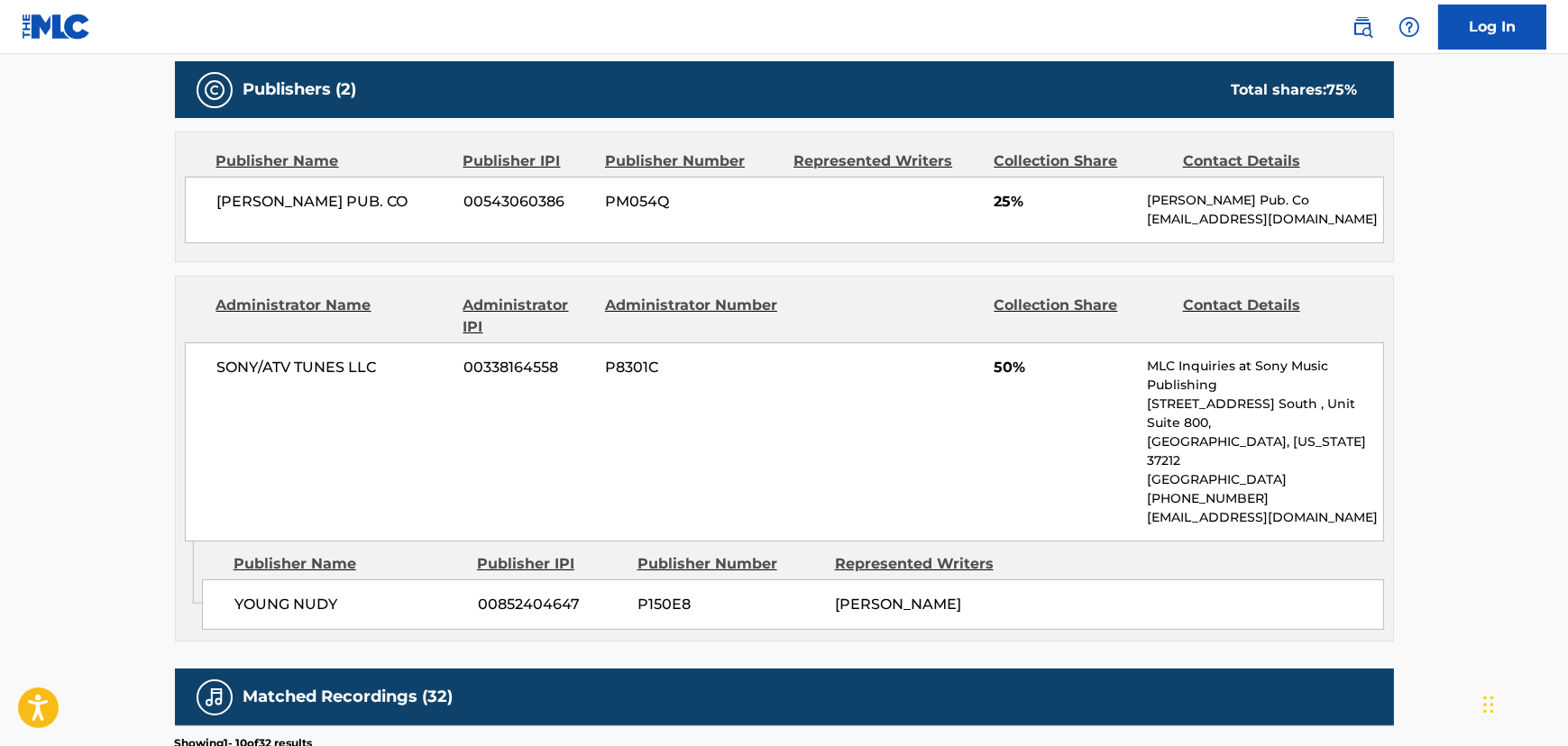
click at [797, 579] on div "YOUNG NUDY 00852404647 P150E8 [PERSON_NAME]" at bounding box center [793, 605] width 1182 height 51
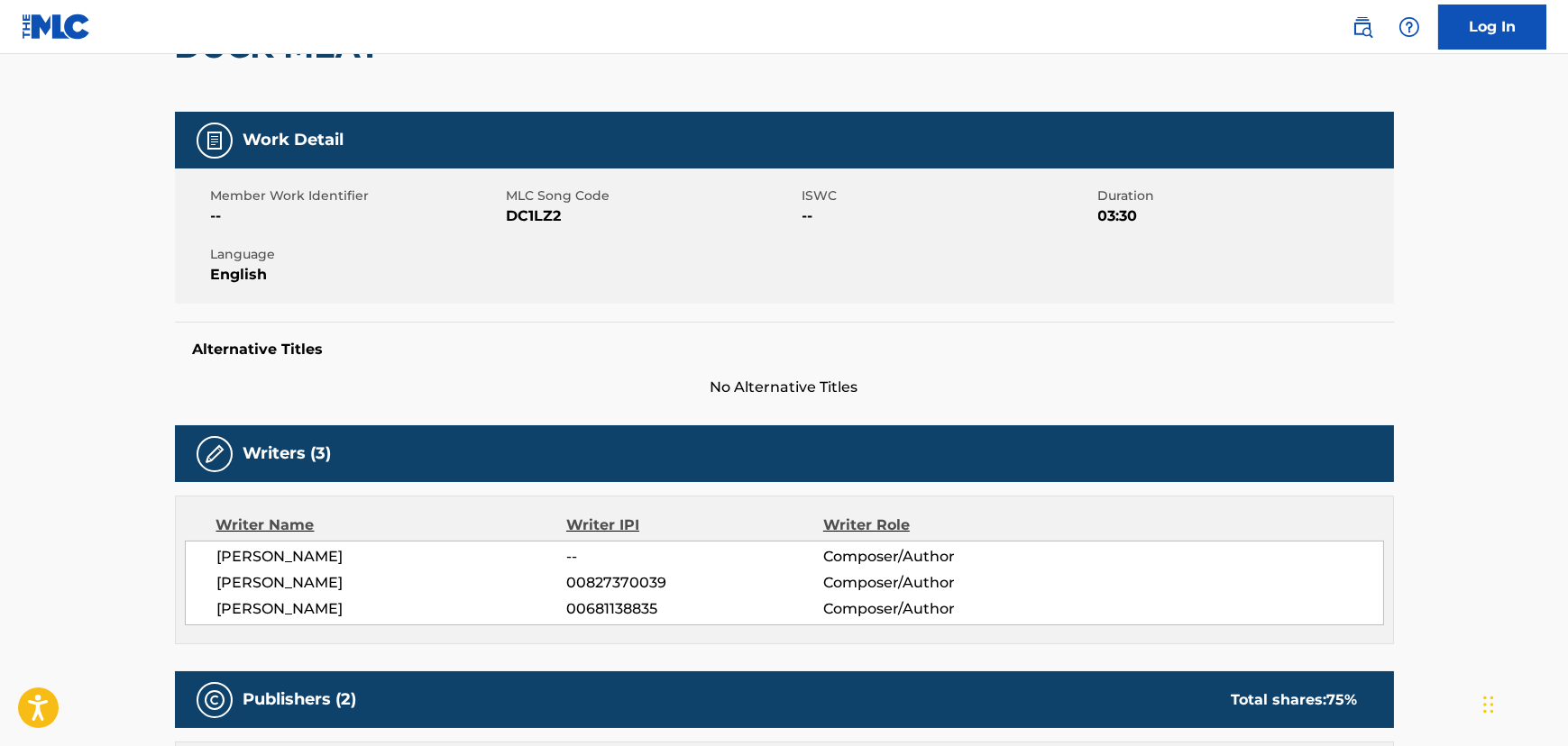
scroll to position [0, 0]
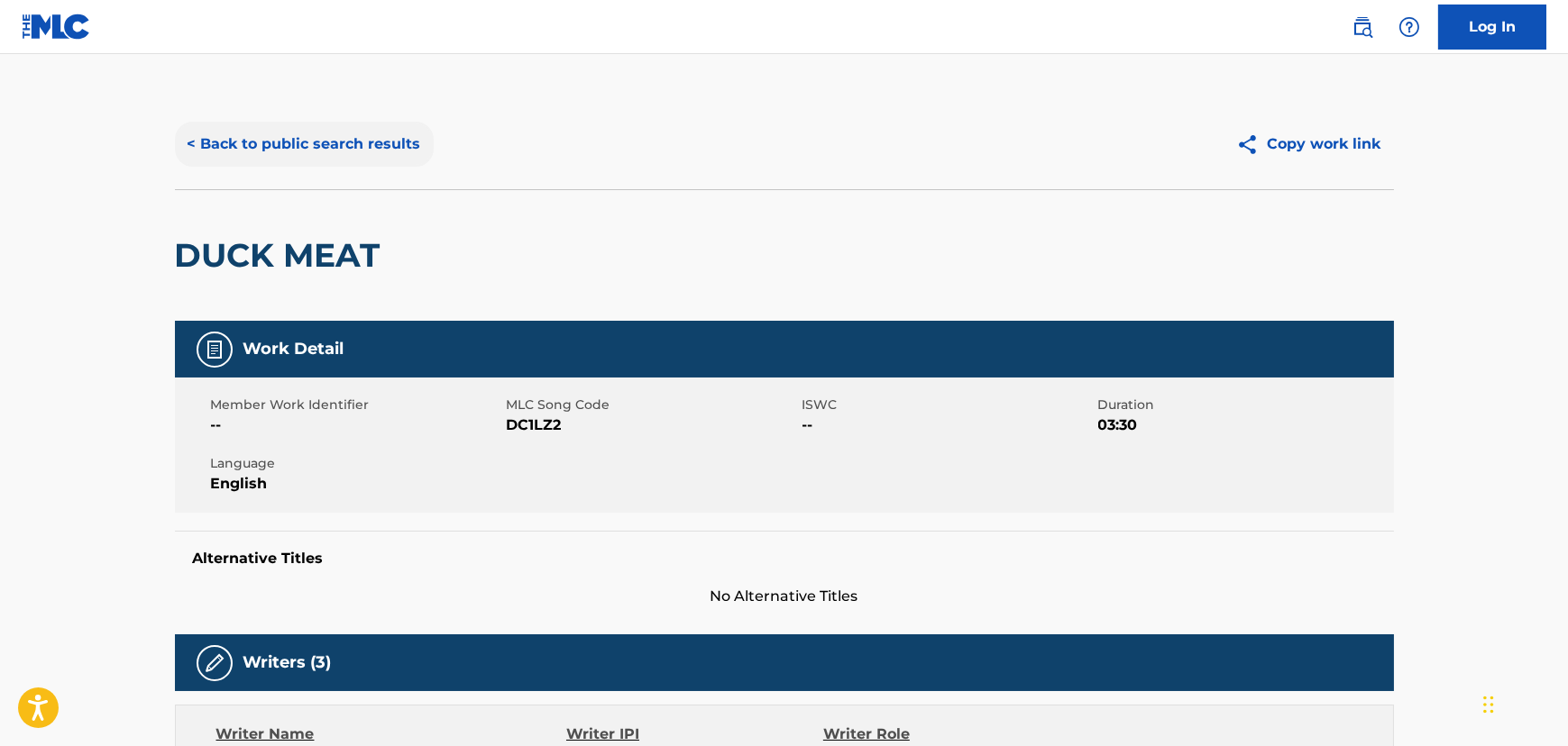
click at [379, 153] on button "< Back to public search results" at bounding box center [304, 144] width 259 height 45
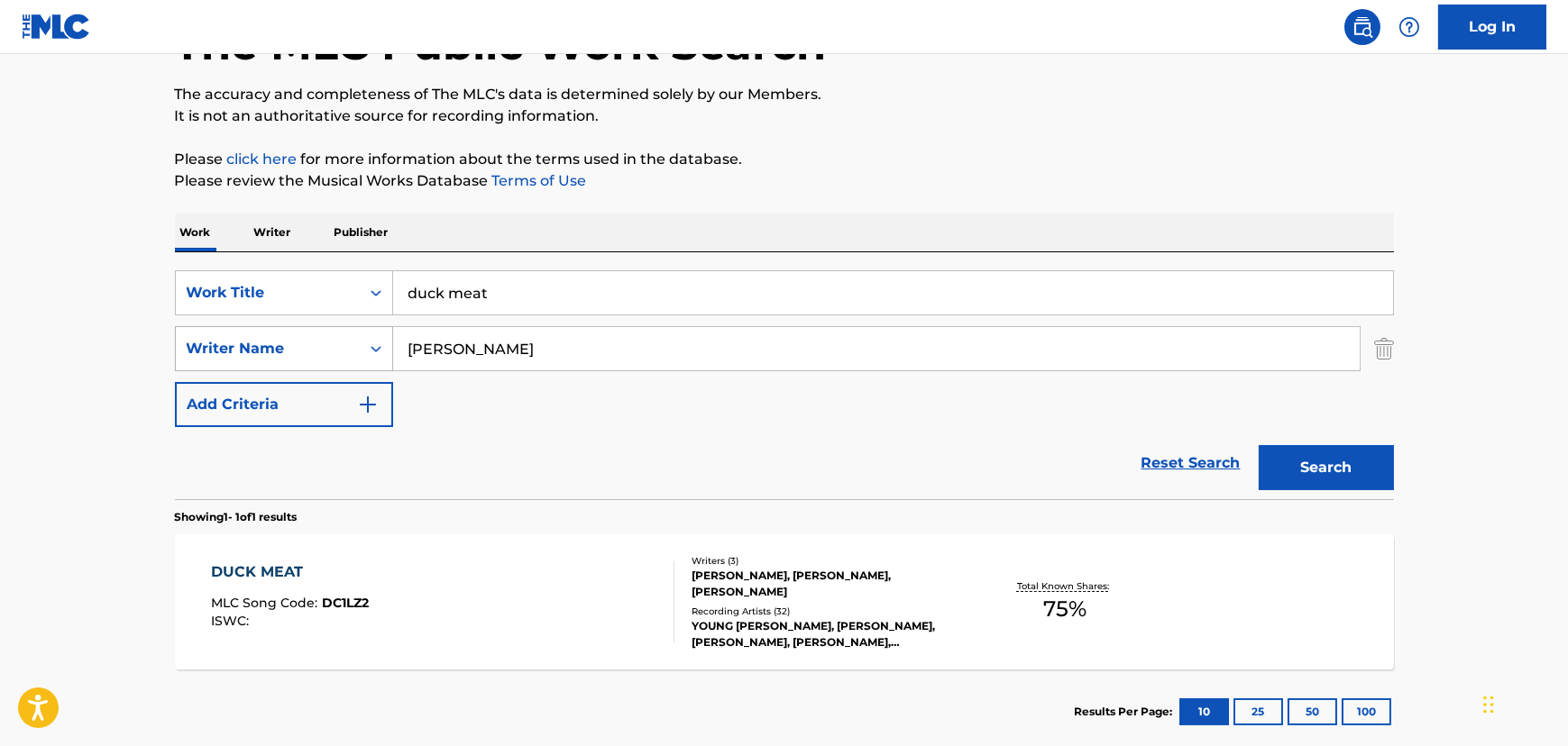
drag, startPoint x: 548, startPoint y: 349, endPoint x: 177, endPoint y: 361, distance: 371.2
click at [178, 361] on div "SearchWithCriteria8df9f213-3433-467c-9f4c-069fc421cca5 Writer Name [PERSON_NAME]" at bounding box center [784, 349] width 1219 height 45
paste input "[PERSON_NAME]"
type input "[PERSON_NAME]"
paste input "Take Me Dancing"
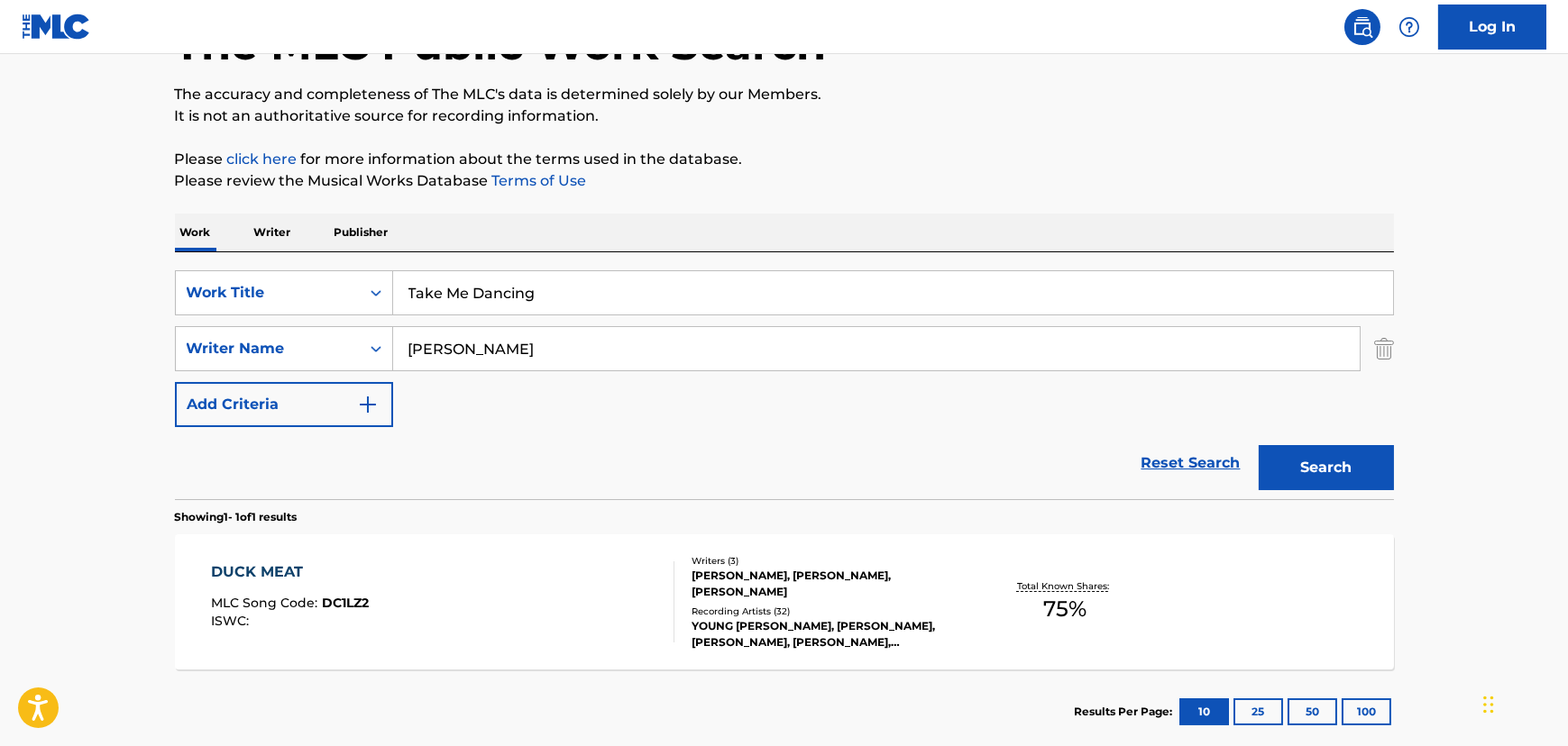
drag, startPoint x: 511, startPoint y: 288, endPoint x: 119, endPoint y: 282, distance: 392.0
click at [119, 282] on main "The MLC Public Work Search The accuracy and completeness of The MLC's data is d…" at bounding box center [784, 343] width 1568 height 840
type input "Take Me Dancing"
click at [1319, 479] on button "Search" at bounding box center [1326, 468] width 135 height 45
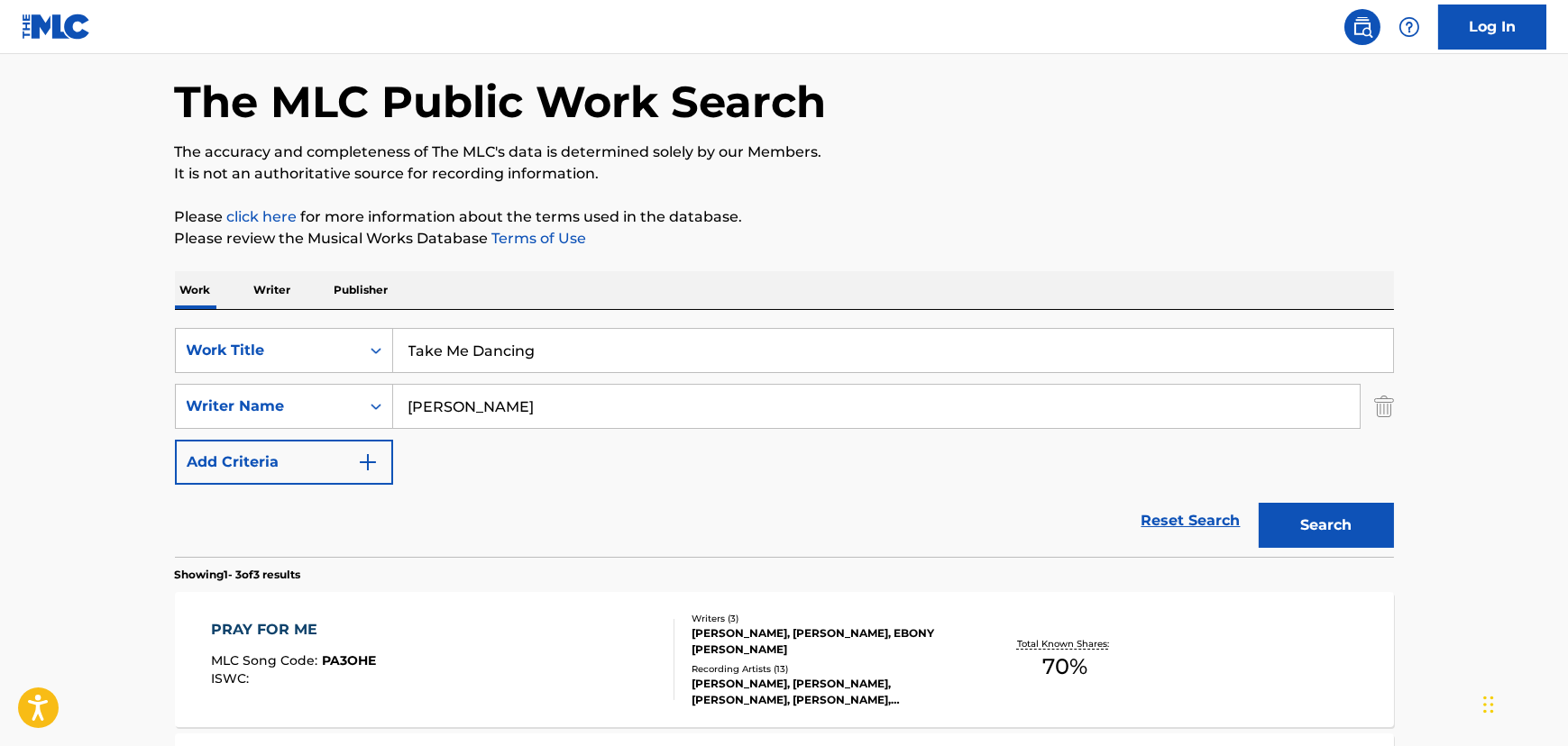
scroll to position [0, 0]
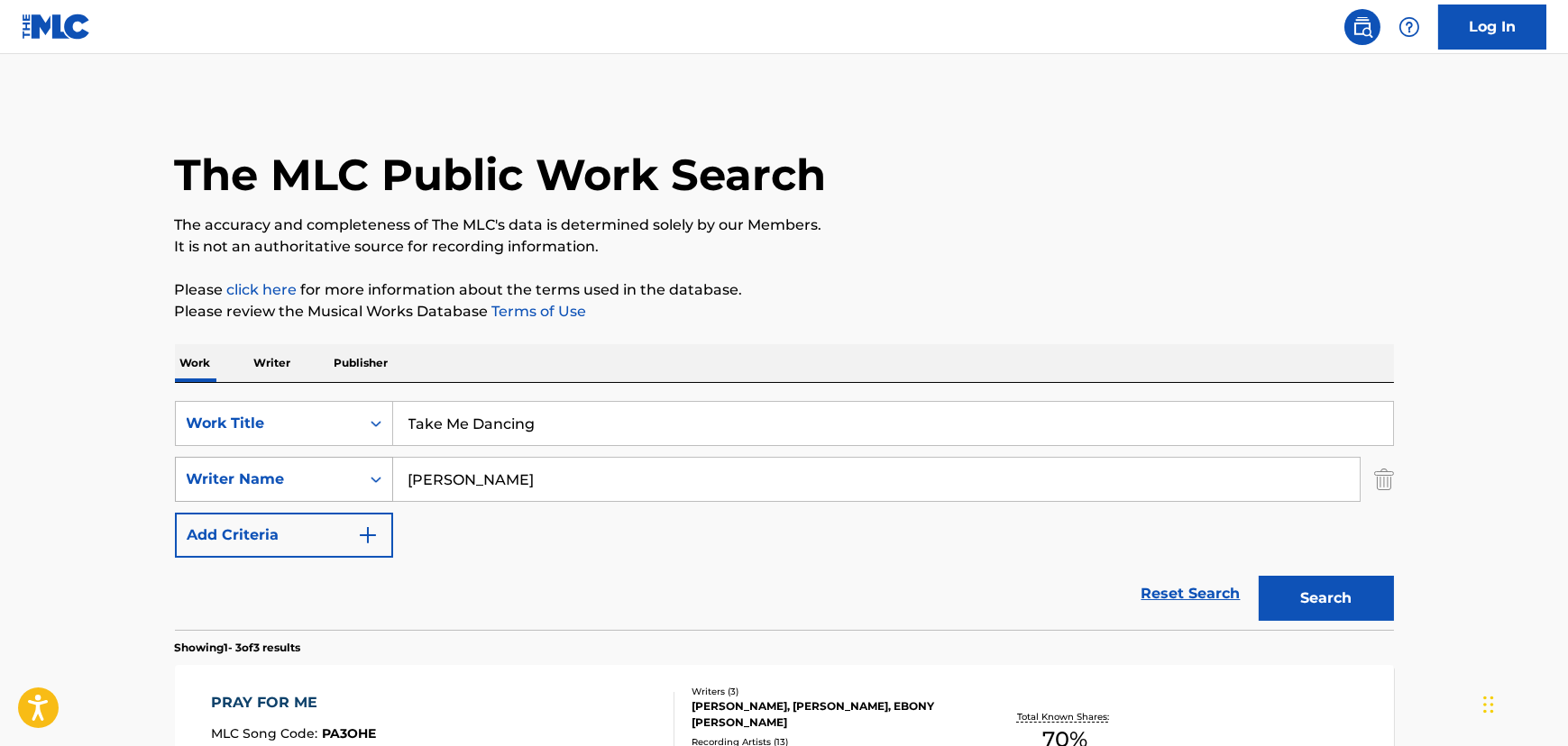
drag, startPoint x: 495, startPoint y: 476, endPoint x: 556, endPoint y: 272, distance: 212.9
click at [229, 481] on div "SearchWithCriteria8df9f213-3433-467c-9f4c-069fc421cca5 Writer Name [PERSON_NAME]" at bounding box center [784, 480] width 1219 height 45
paste input "[PERSON_NAME]"
drag, startPoint x: 920, startPoint y: 177, endPoint x: 989, endPoint y: 206, distance: 74.8
click at [923, 172] on div "The MLC Public Work Search" at bounding box center [784, 164] width 1219 height 131
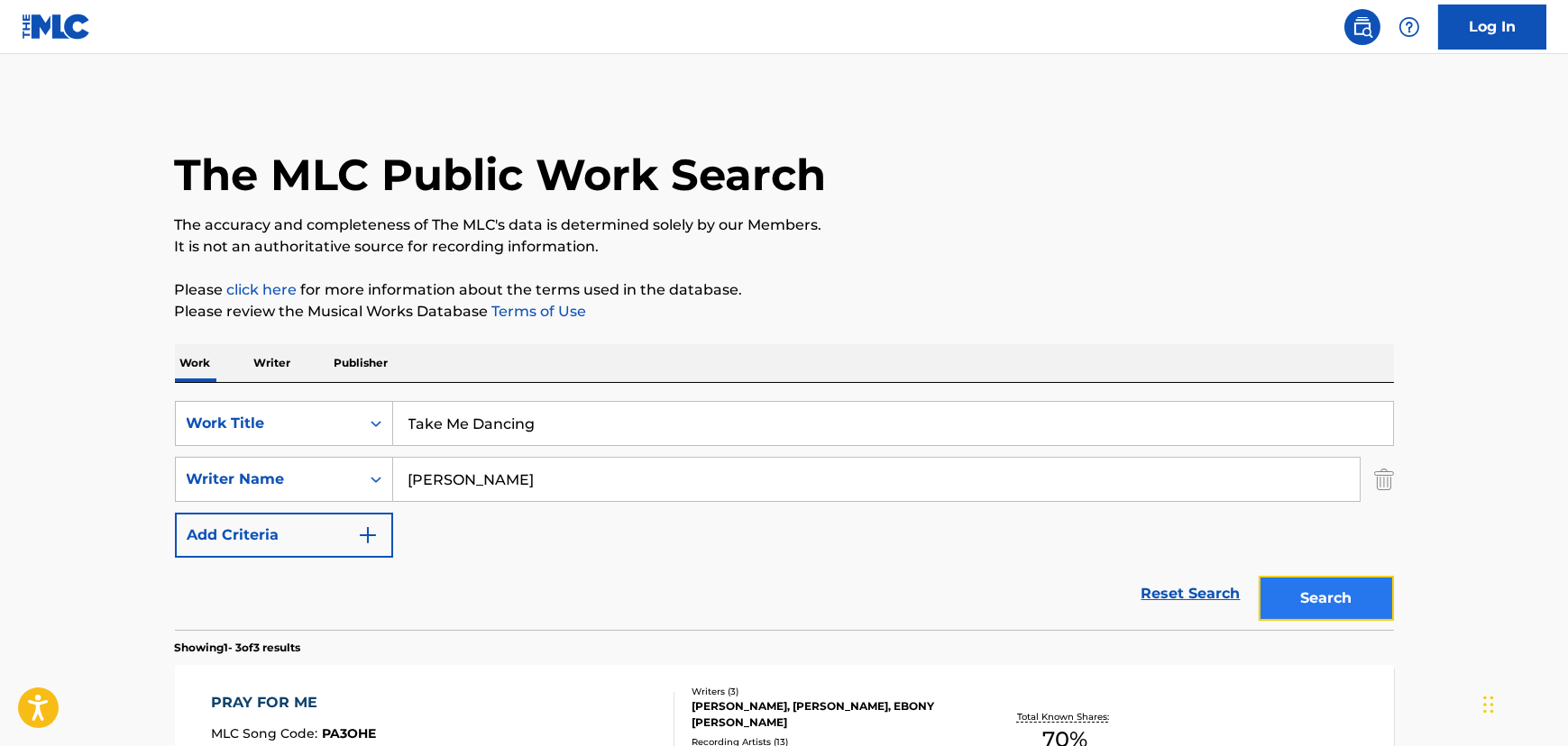
click at [1352, 581] on button "Search" at bounding box center [1326, 598] width 135 height 45
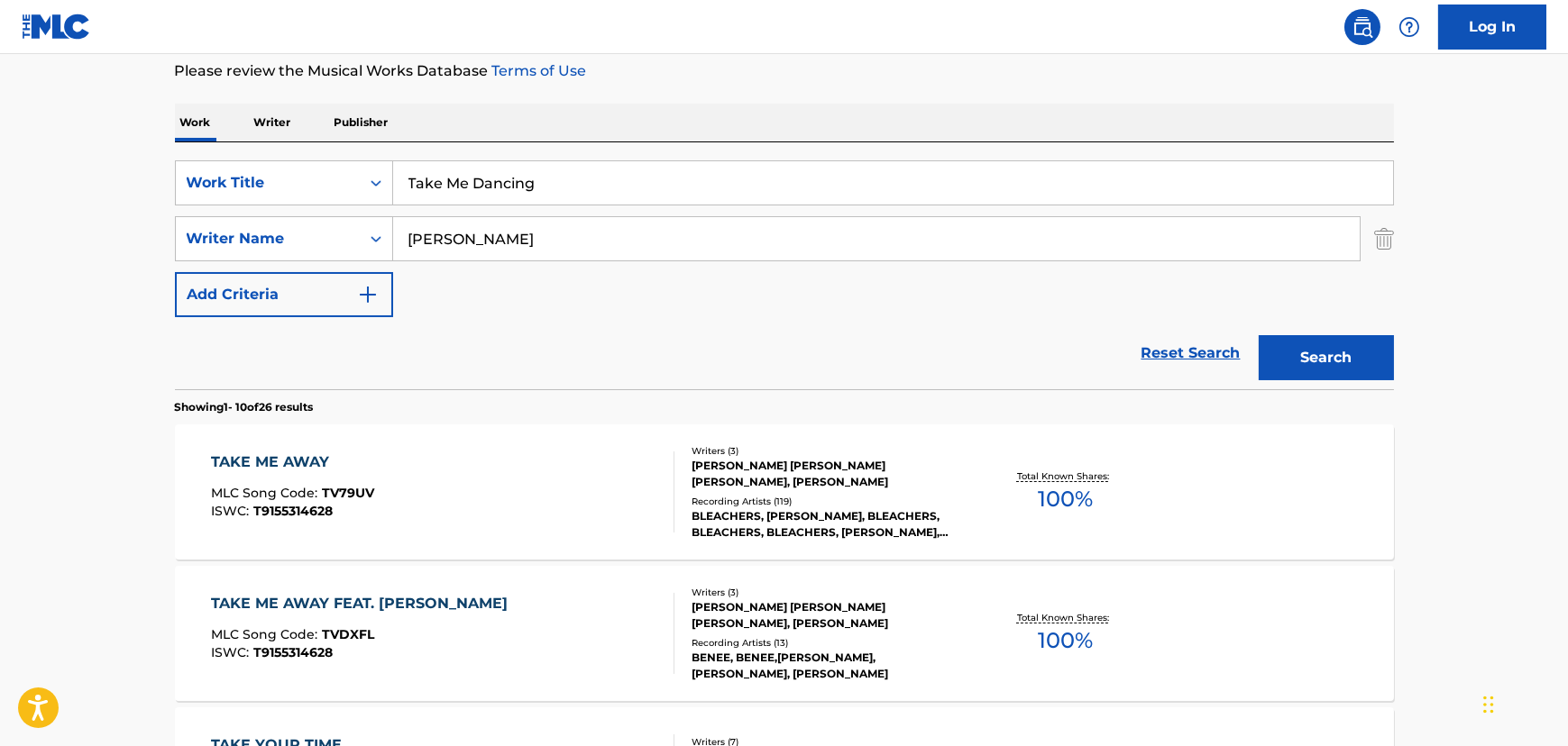
scroll to position [273, 0]
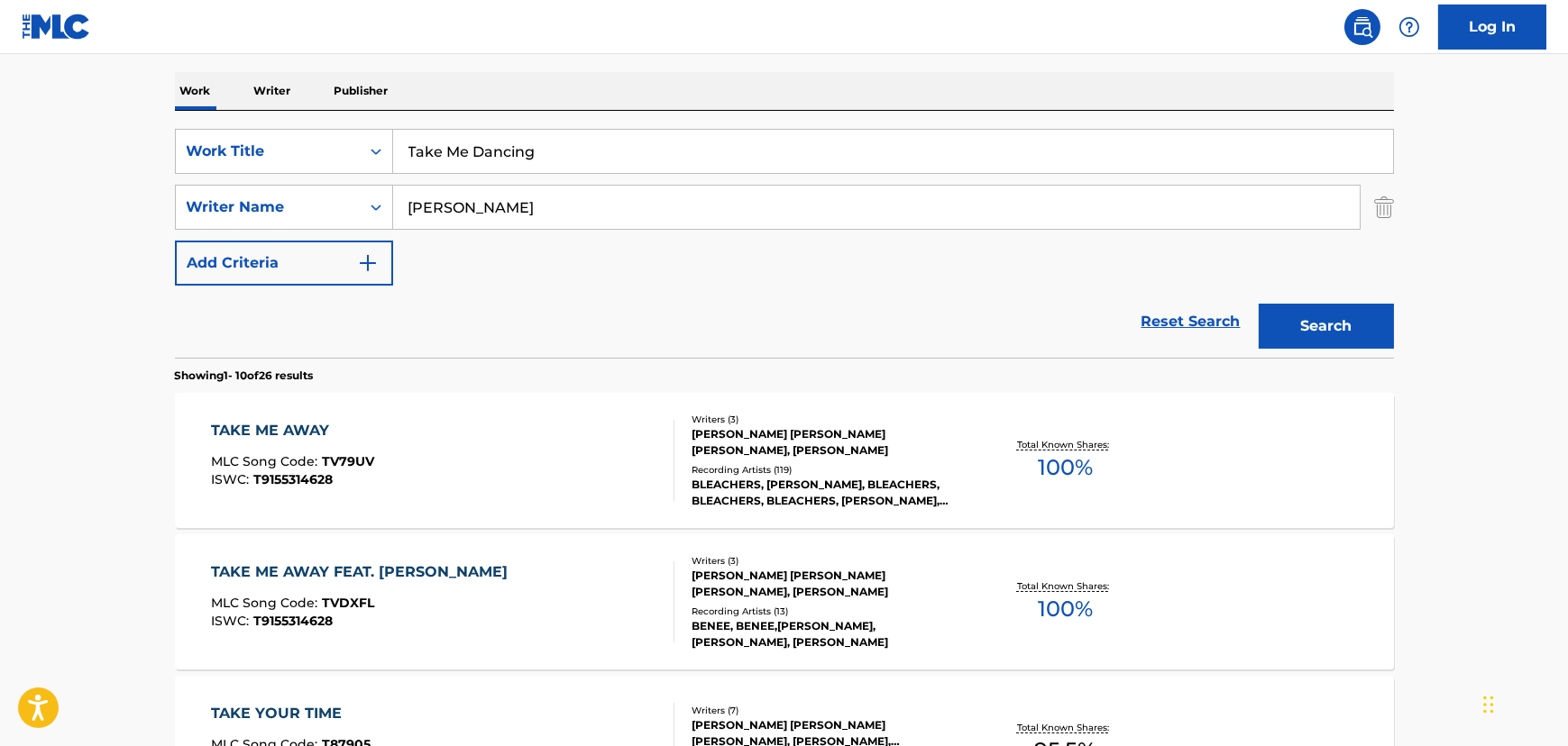
click at [550, 210] on input "[PERSON_NAME]" at bounding box center [876, 207] width 967 height 43
click at [550, 211] on input "[PERSON_NAME]" at bounding box center [876, 207] width 967 height 43
click at [565, 211] on input "[PERSON_NAME]" at bounding box center [876, 207] width 967 height 43
click at [563, 210] on input "[PERSON_NAME]" at bounding box center [876, 207] width 967 height 43
click at [564, 208] on input "[PERSON_NAME]" at bounding box center [876, 207] width 967 height 43
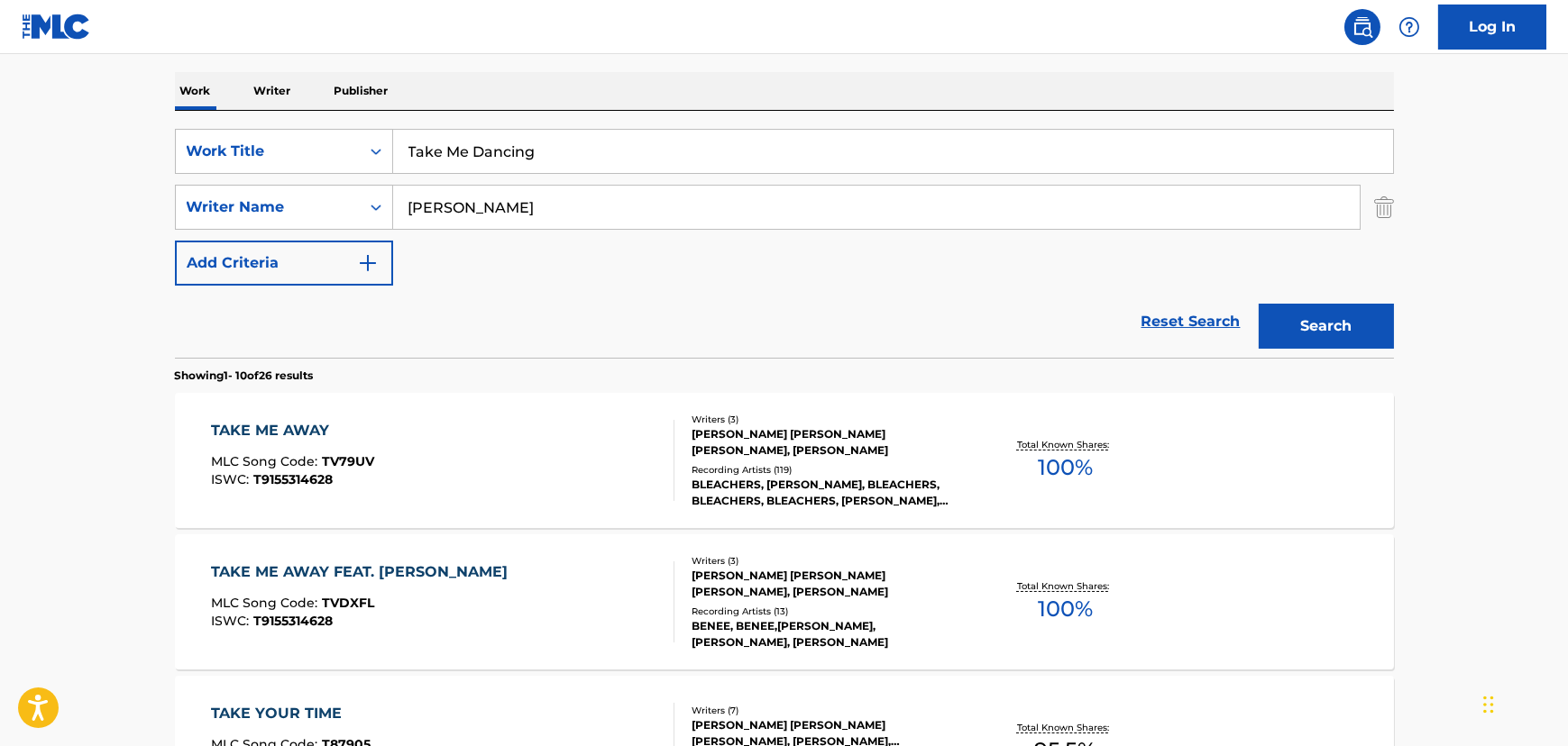
click at [566, 194] on input "[PERSON_NAME]" at bounding box center [876, 207] width 967 height 43
click at [564, 192] on input "[PERSON_NAME]" at bounding box center [876, 207] width 967 height 43
click at [572, 153] on input "Take Me Dancing" at bounding box center [893, 151] width 1000 height 43
click at [559, 171] on input "Take Me Dancing" at bounding box center [893, 151] width 1000 height 43
drag, startPoint x: 544, startPoint y: 202, endPoint x: 297, endPoint y: 206, distance: 247.0
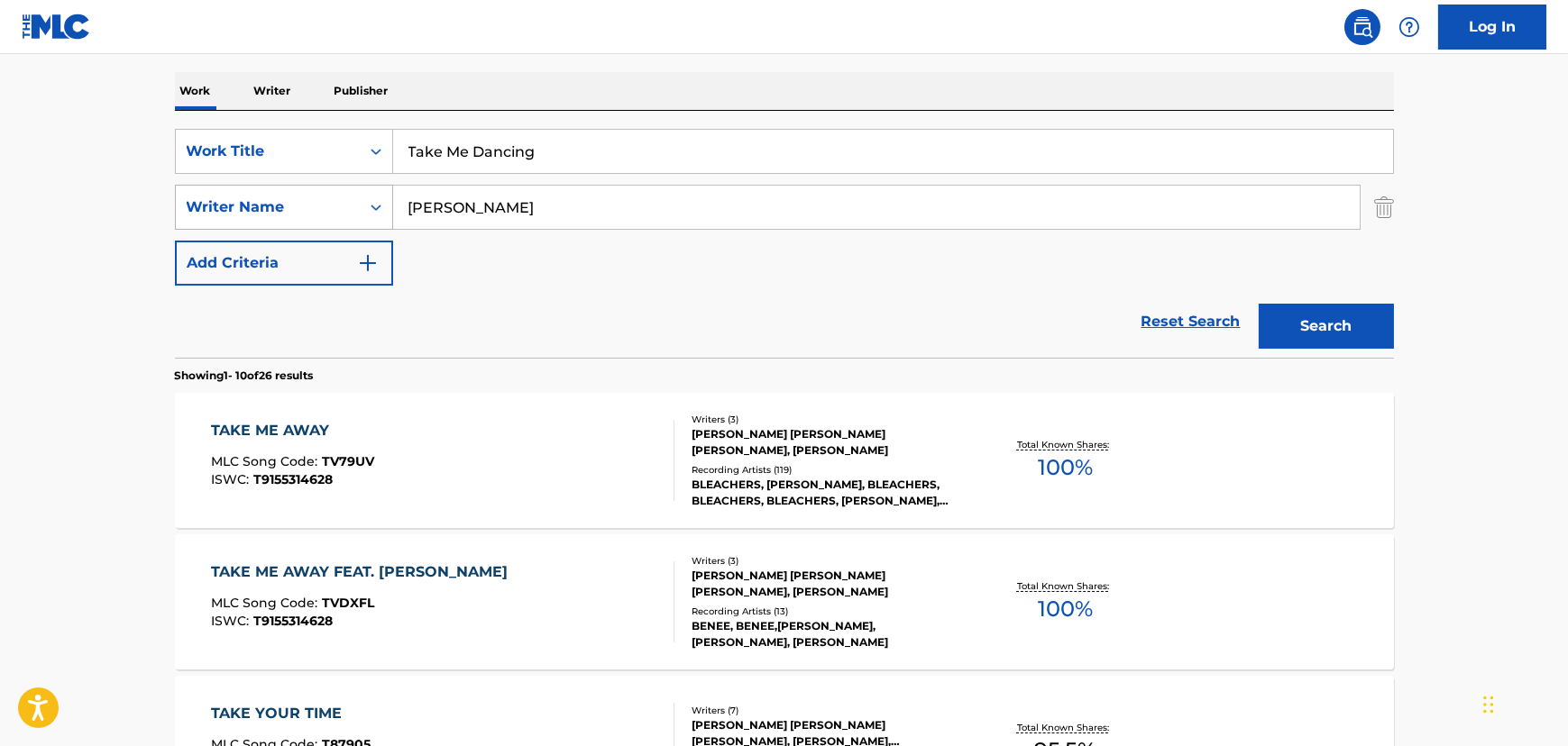
click at [297, 206] on div "SearchWithCriteria8df9f213-3433-467c-9f4c-069fc421cca5 Writer Name [PERSON_NAME]" at bounding box center [784, 207] width 1219 height 45
type input "Quantavious"
click at [474, 215] on input "Quantavious" at bounding box center [876, 207] width 967 height 43
click at [473, 216] on input "Quantavious" at bounding box center [876, 207] width 967 height 43
click at [473, 215] on input "Quantavious" at bounding box center [876, 207] width 967 height 43
